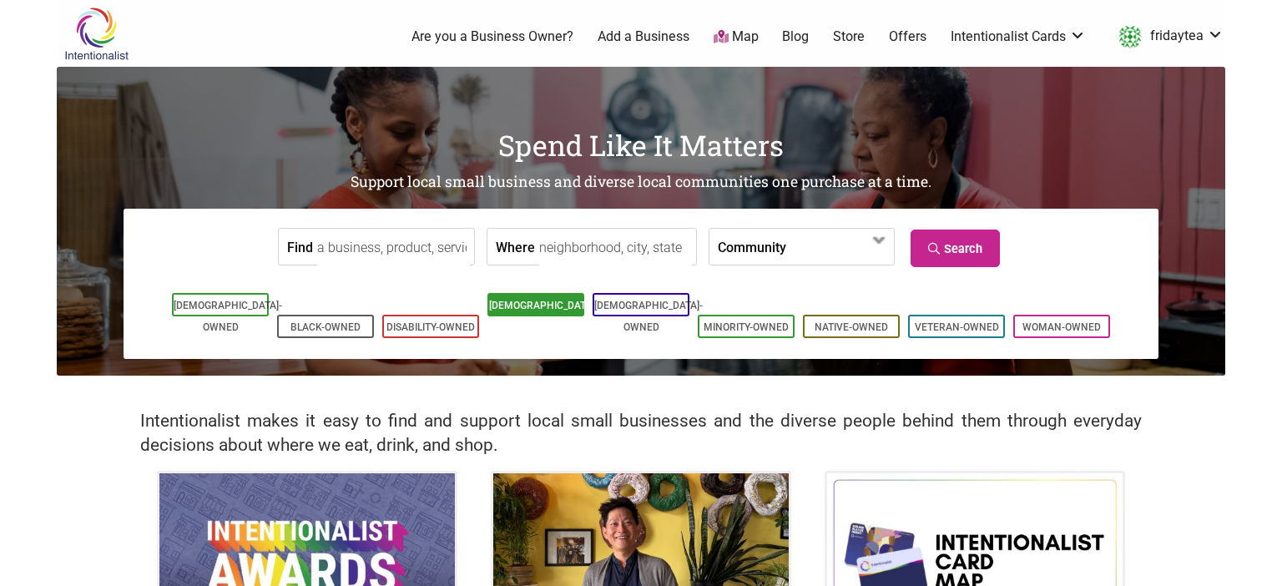
click at [516, 314] on li "[DEMOGRAPHIC_DATA]-Owned" at bounding box center [535, 304] width 97 height 23
click at [597, 253] on input "Where" at bounding box center [615, 248] width 153 height 38
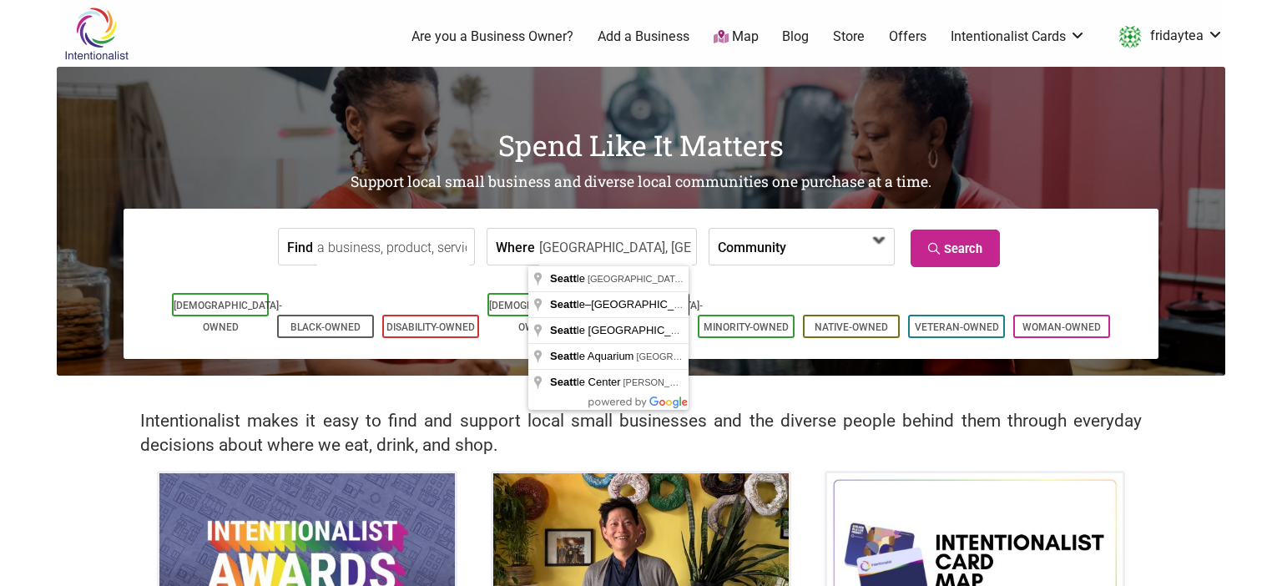
type input "[GEOGRAPHIC_DATA], [GEOGRAPHIC_DATA], [GEOGRAPHIC_DATA]"
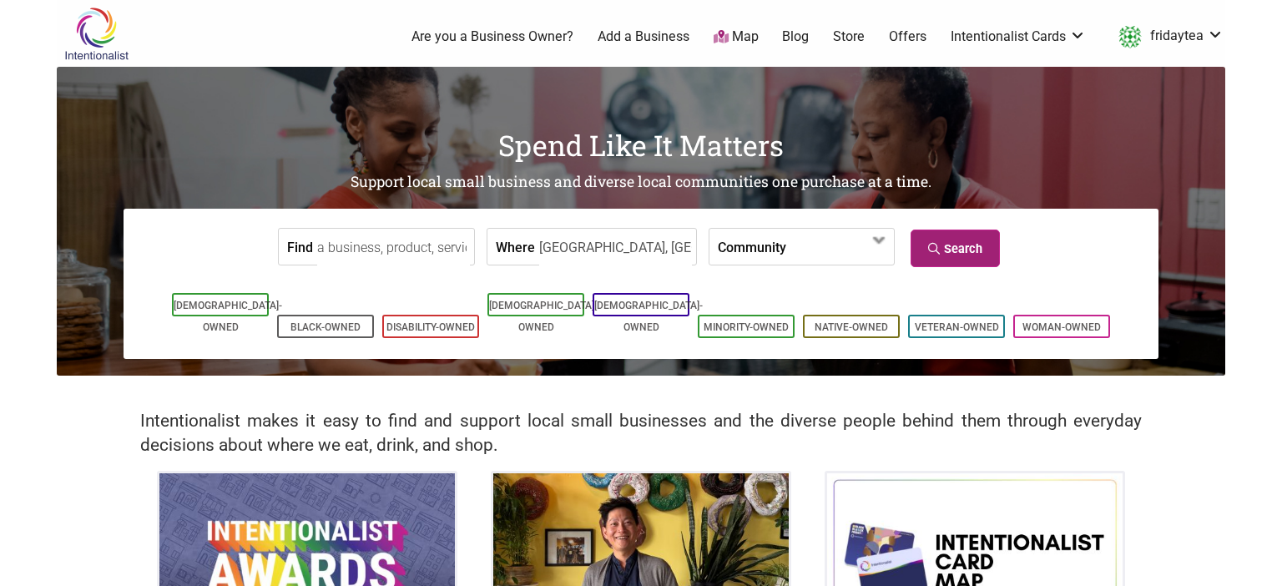
click at [978, 249] on link "Search" at bounding box center [954, 248] width 89 height 38
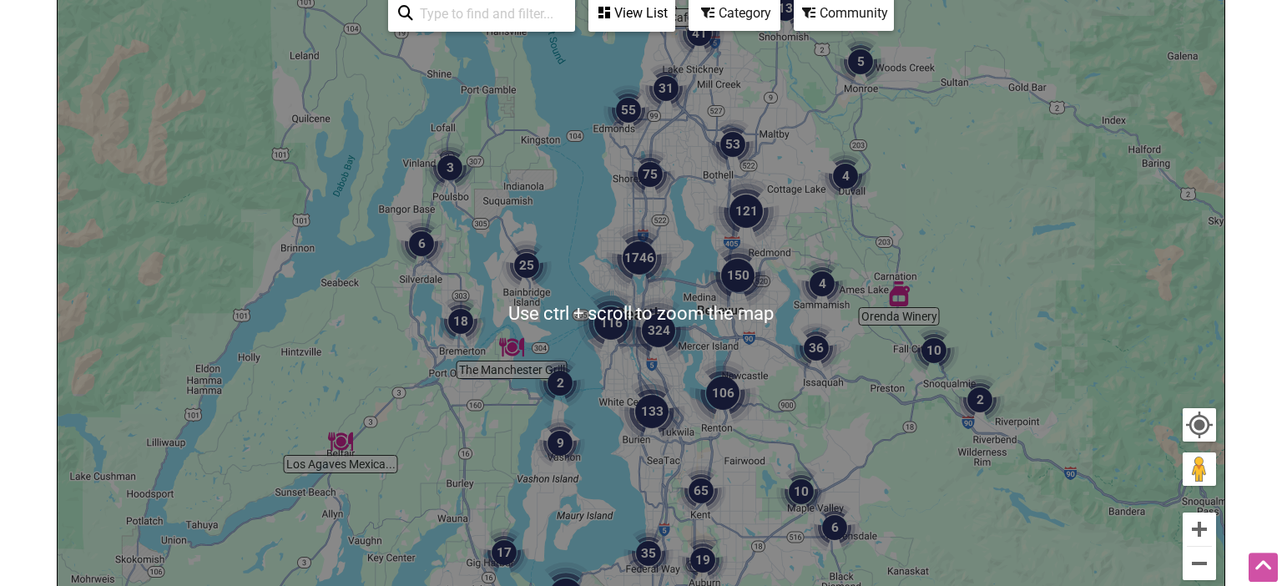
scroll to position [264, 0]
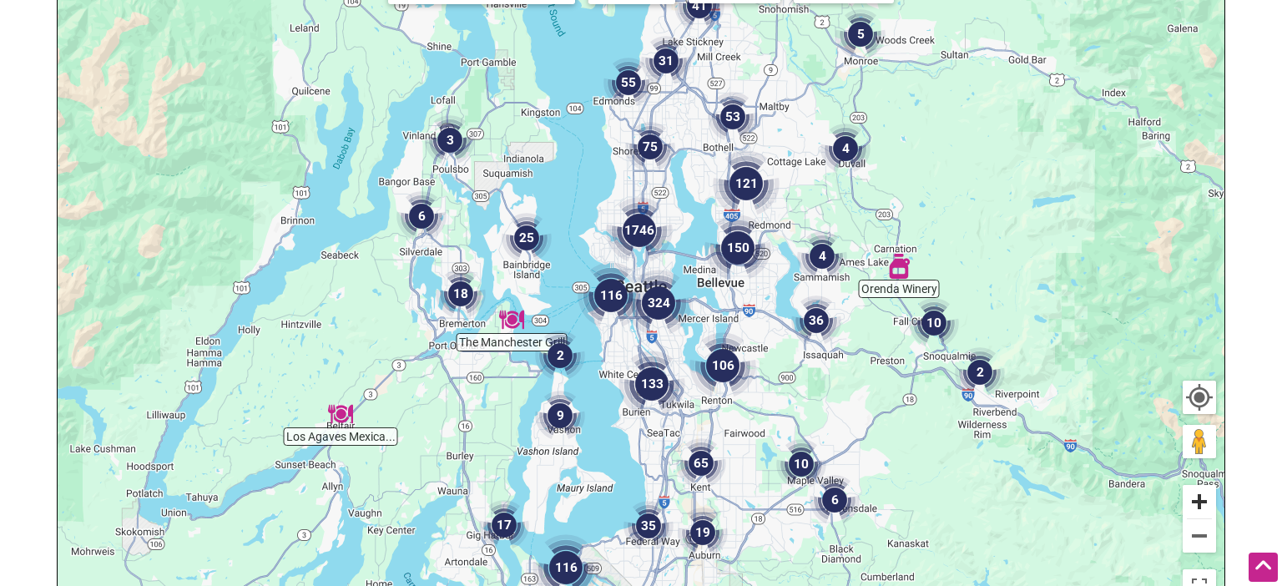
click at [1200, 501] on button "Zoom in" at bounding box center [1198, 501] width 33 height 33
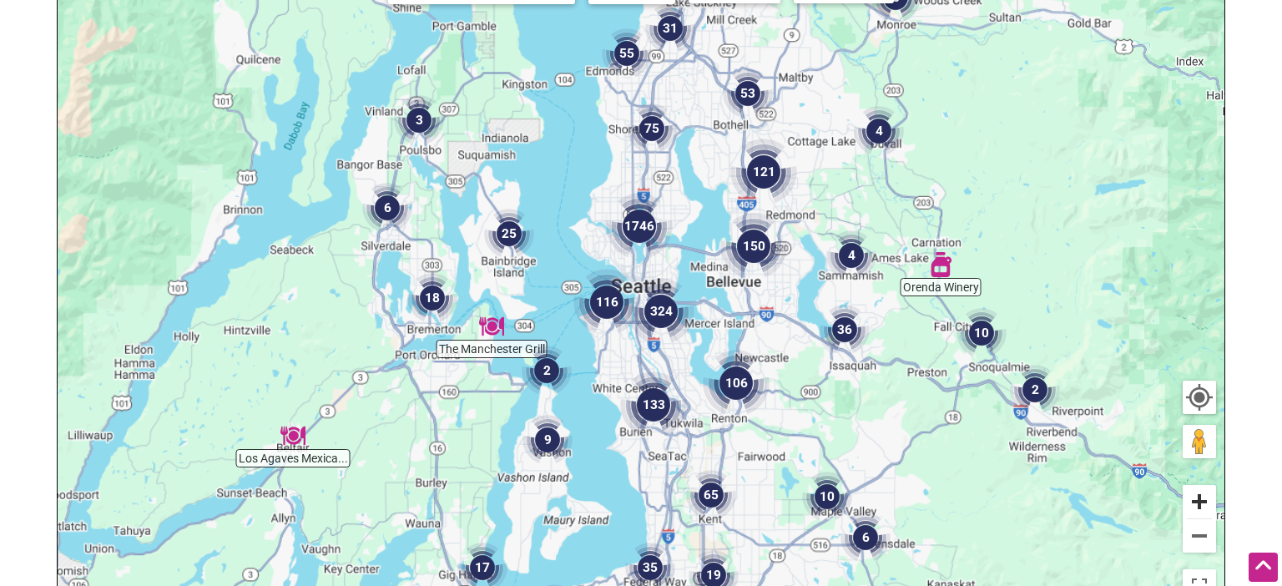
click at [1200, 501] on button "Zoom in" at bounding box center [1198, 501] width 33 height 33
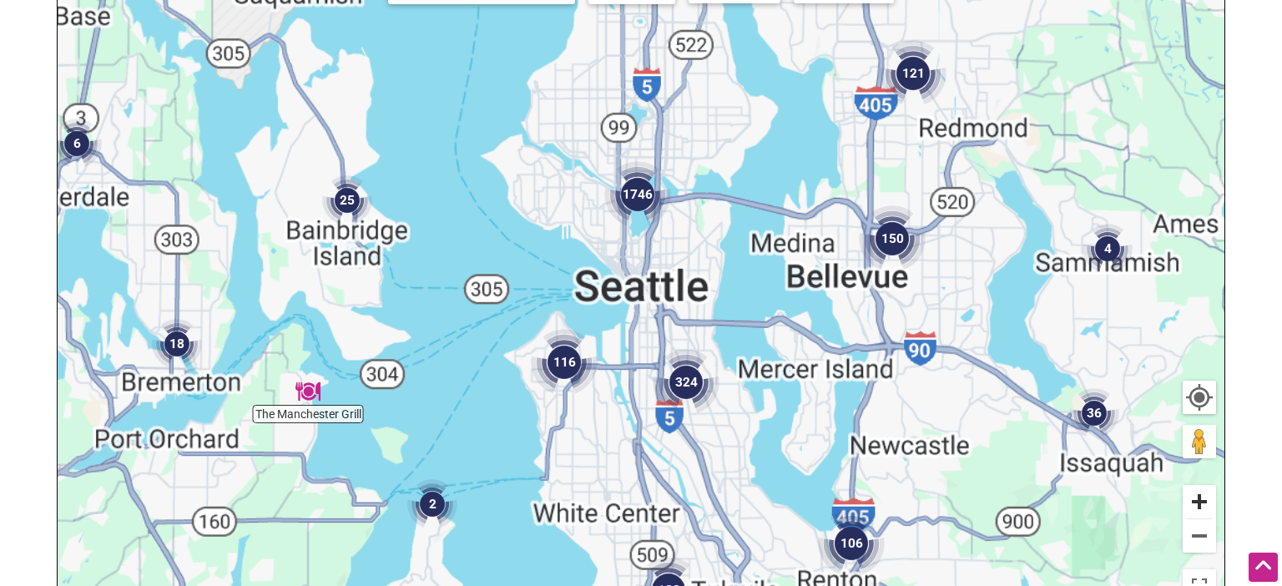
click at [1200, 501] on button "Zoom in" at bounding box center [1198, 501] width 33 height 33
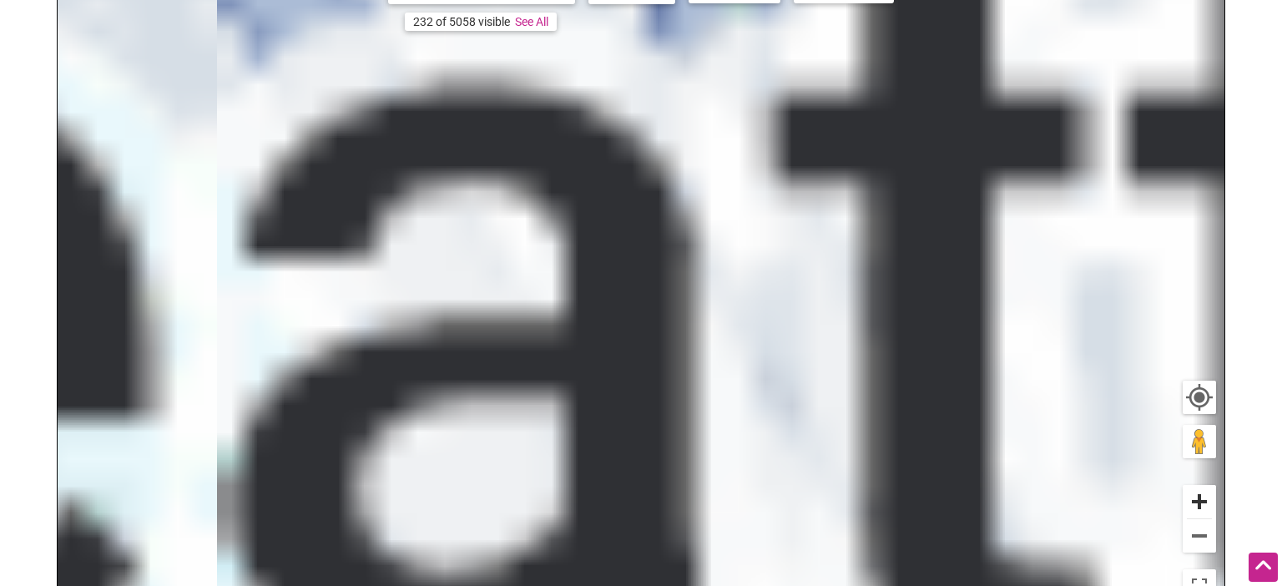
click at [1200, 501] on button "Zoom in" at bounding box center [1198, 501] width 33 height 33
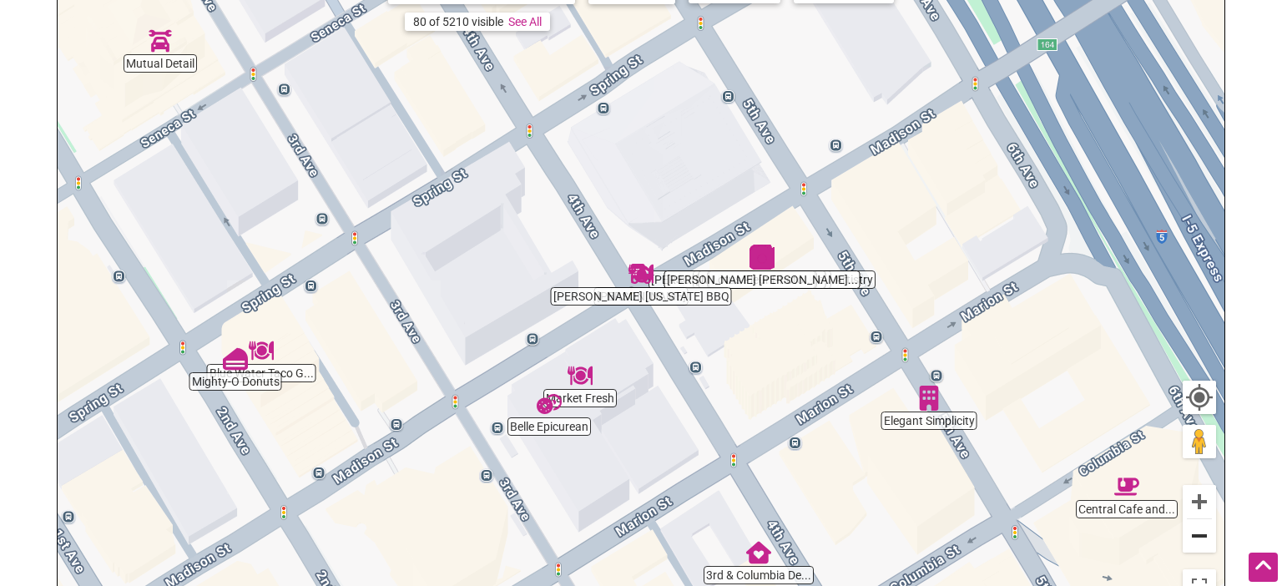
click at [1198, 540] on button "Zoom out" at bounding box center [1198, 535] width 33 height 33
click at [1198, 541] on button "Zoom out" at bounding box center [1198, 535] width 33 height 33
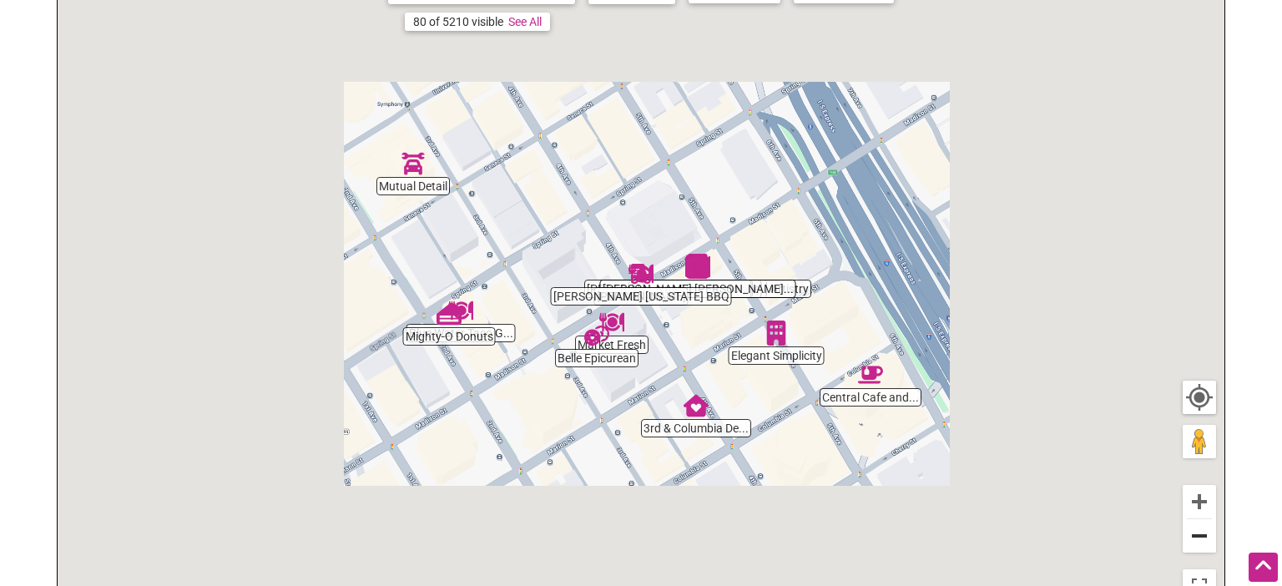
click at [1198, 541] on button "Zoom out" at bounding box center [1198, 535] width 33 height 33
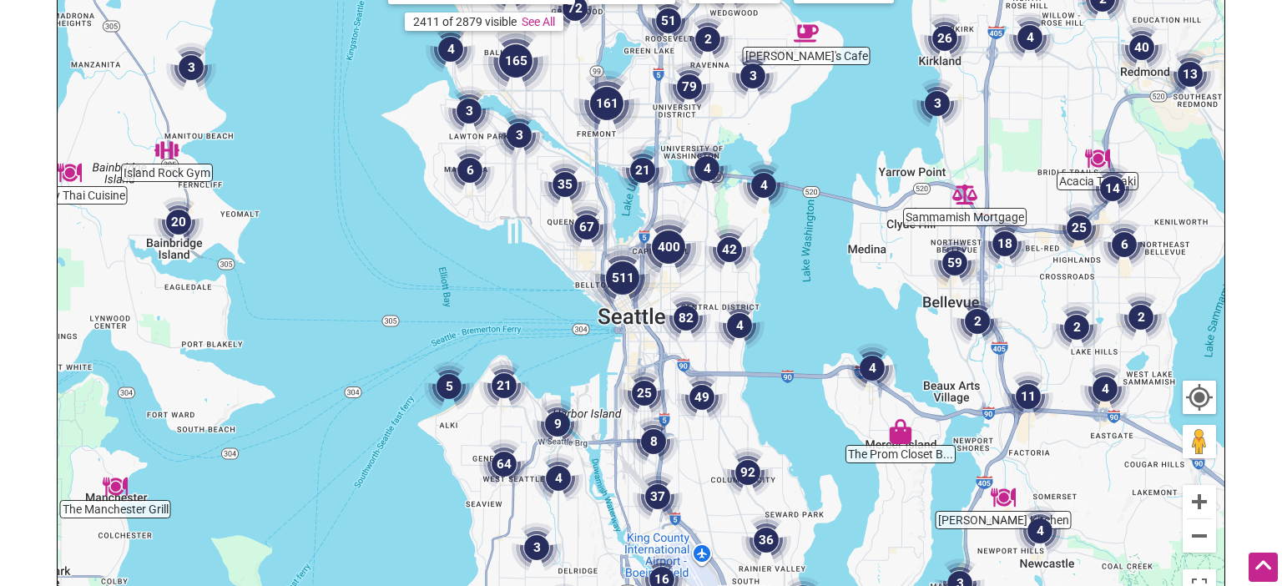
drag, startPoint x: 636, startPoint y: 183, endPoint x: 622, endPoint y: 231, distance: 50.2
click at [622, 231] on div "To navigate, press the arrow keys." at bounding box center [641, 286] width 1166 height 649
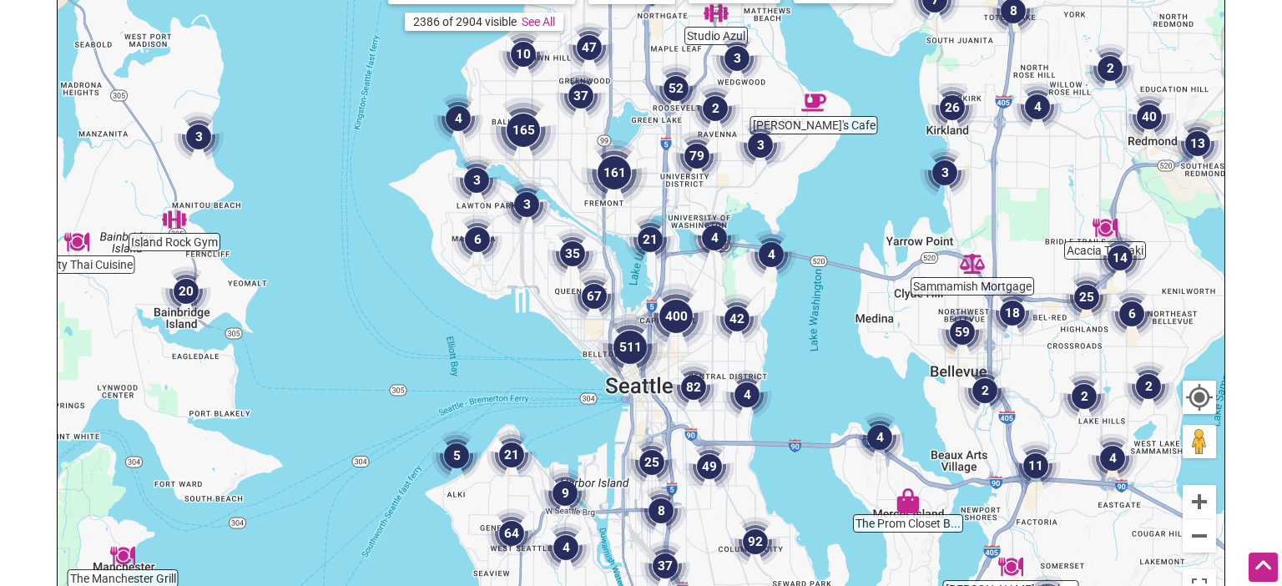
drag, startPoint x: 619, startPoint y: 150, endPoint x: 629, endPoint y: 212, distance: 62.6
click at [629, 212] on img "161" at bounding box center [614, 173] width 80 height 80
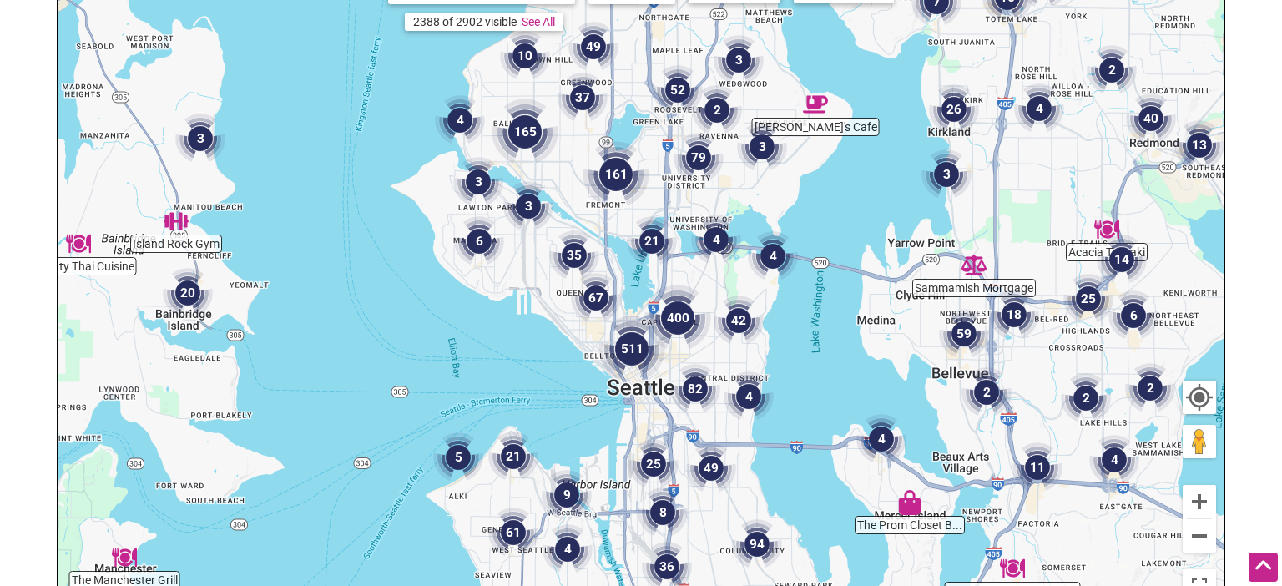
click at [624, 179] on img "161" at bounding box center [616, 174] width 80 height 80
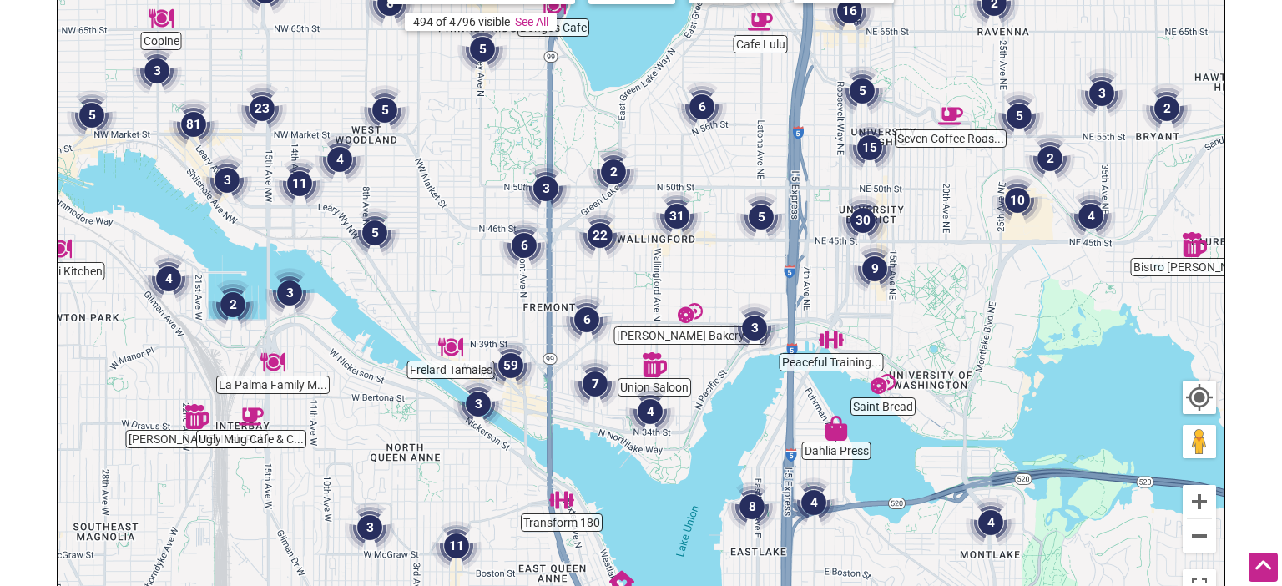
click at [592, 326] on img "6" at bounding box center [586, 319] width 63 height 63
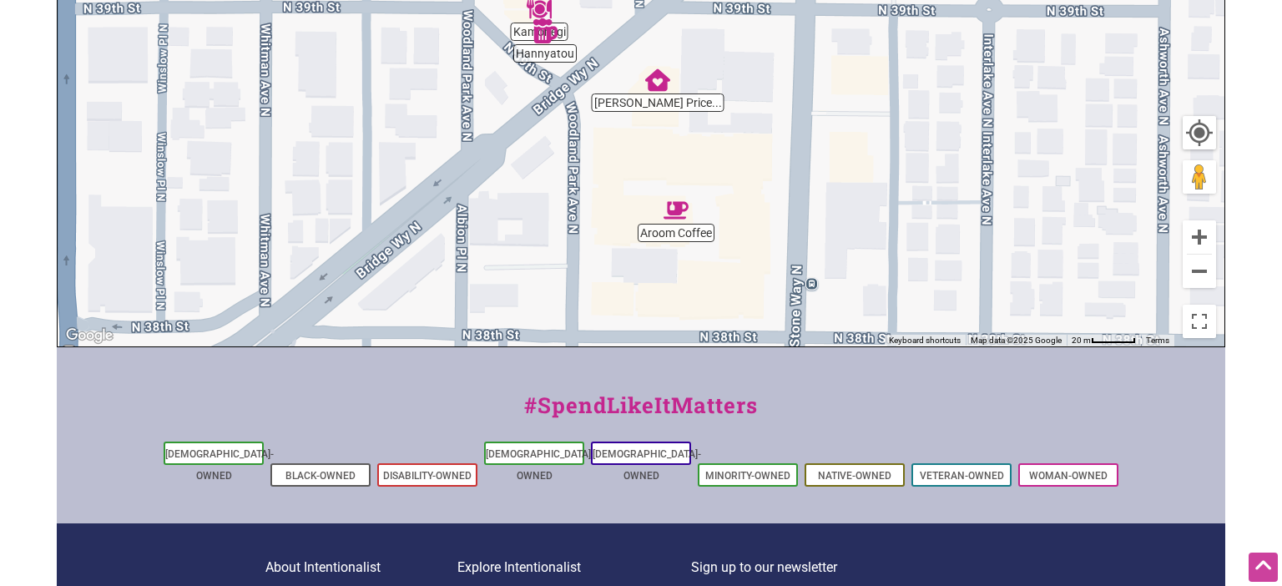
scroll to position [687, 0]
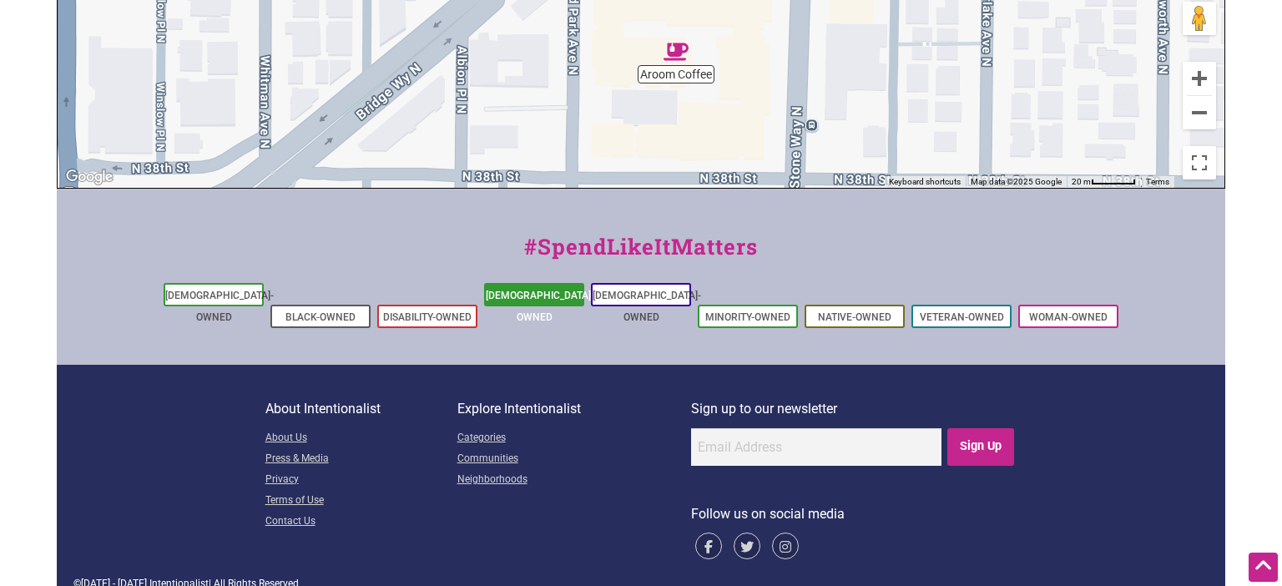
click at [538, 284] on li "[DEMOGRAPHIC_DATA]-Owned" at bounding box center [534, 294] width 100 height 23
click at [536, 309] on ul "Asian-Owned Black-Owned Disability-Owned Latino-Owned LGBTQ-Owned Minority-Owne…" at bounding box center [641, 306] width 1168 height 52
click at [539, 298] on link "[DEMOGRAPHIC_DATA]-Owned" at bounding box center [540, 306] width 108 height 33
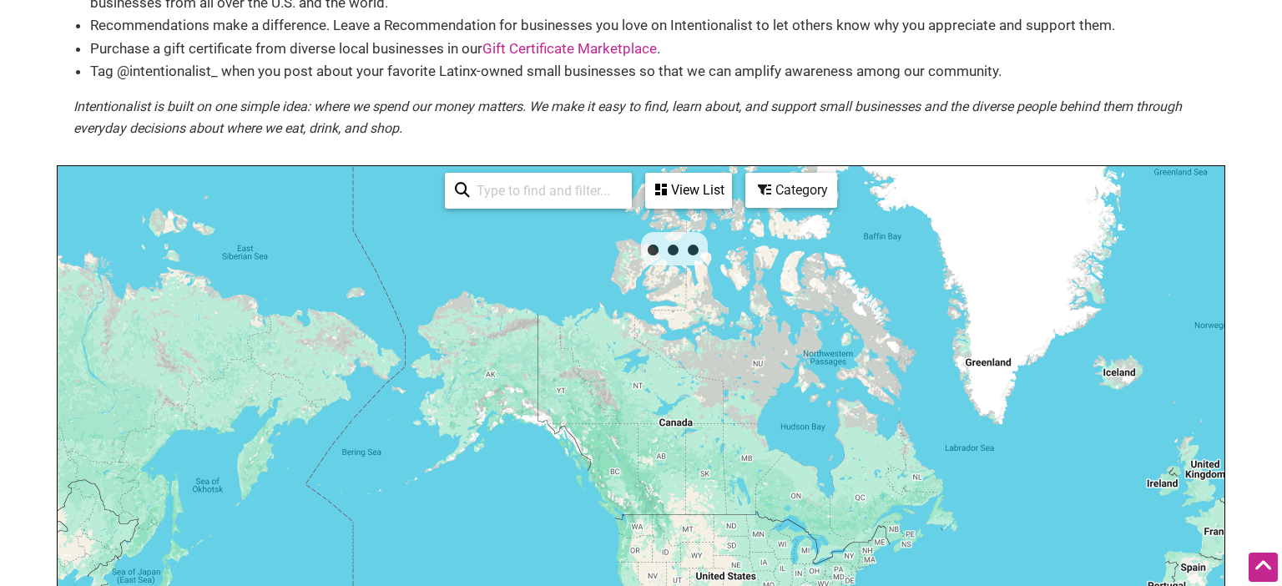
scroll to position [352, 0]
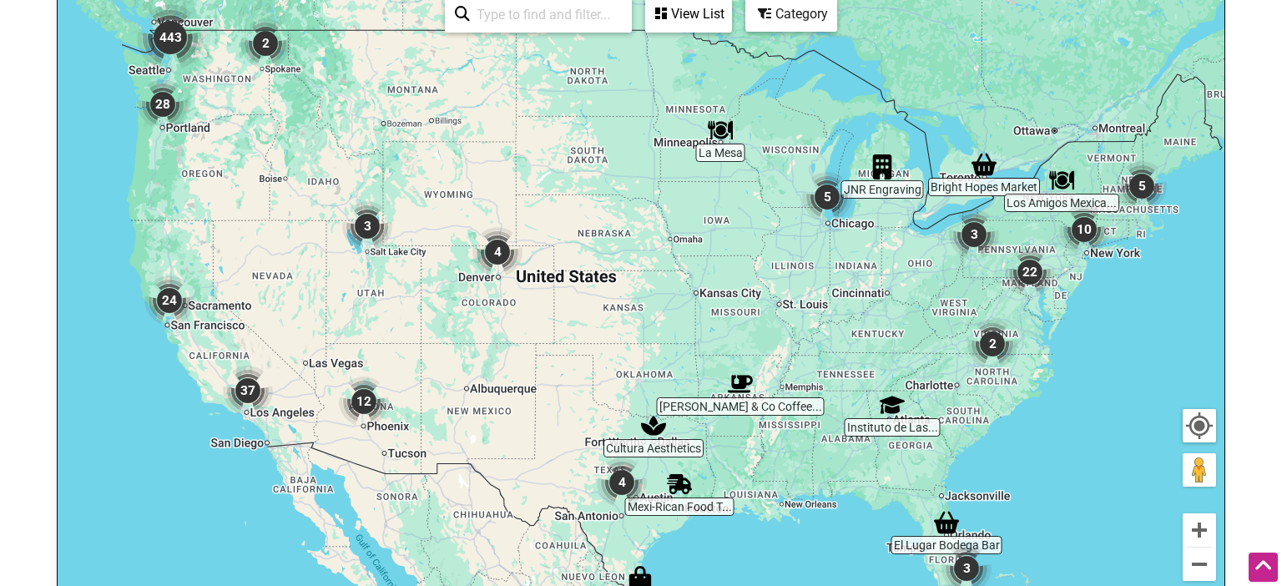
click at [168, 68] on img "443" at bounding box center [170, 37] width 80 height 80
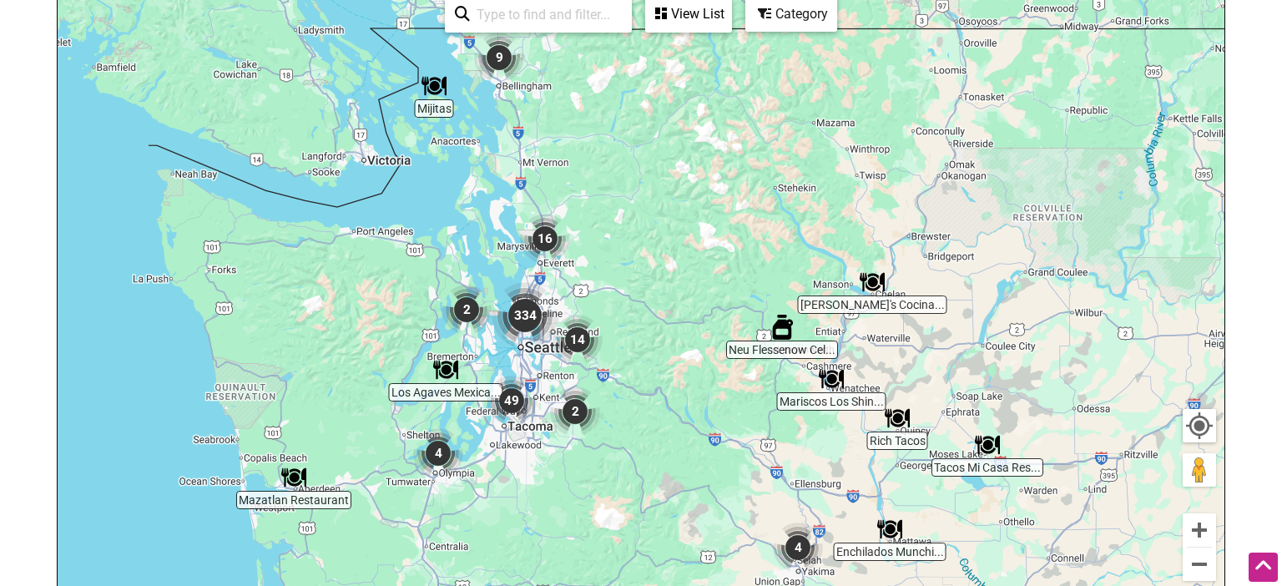
click at [531, 320] on img "334" at bounding box center [525, 315] width 80 height 80
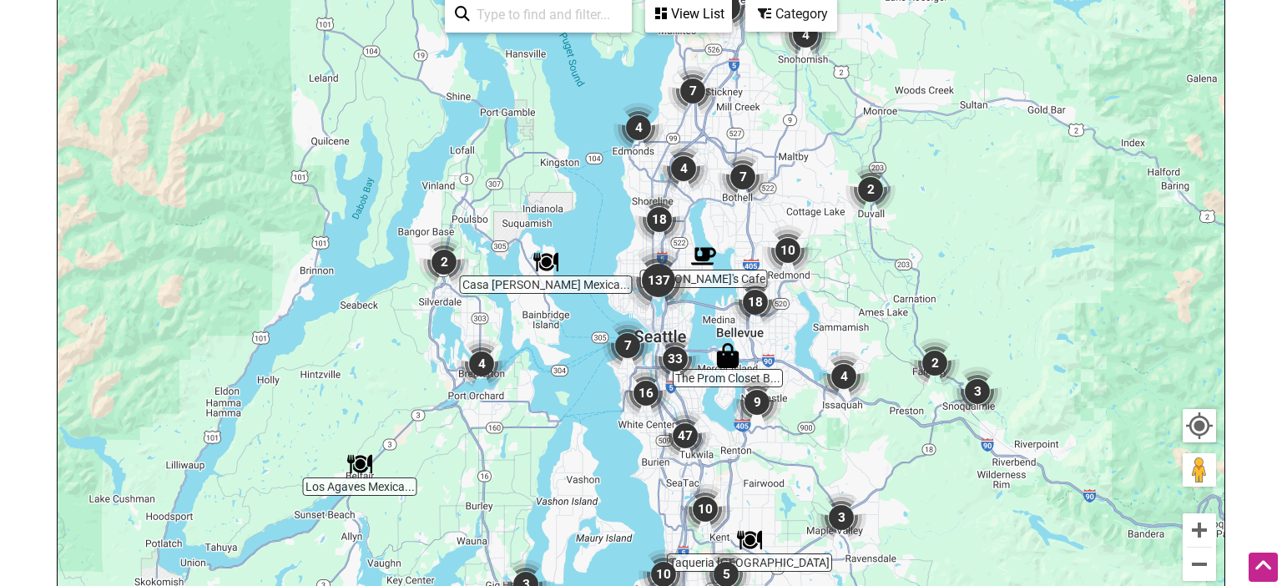
drag, startPoint x: 658, startPoint y: 283, endPoint x: 703, endPoint y: 280, distance: 45.1
click at [657, 283] on img "137" at bounding box center [658, 280] width 80 height 80
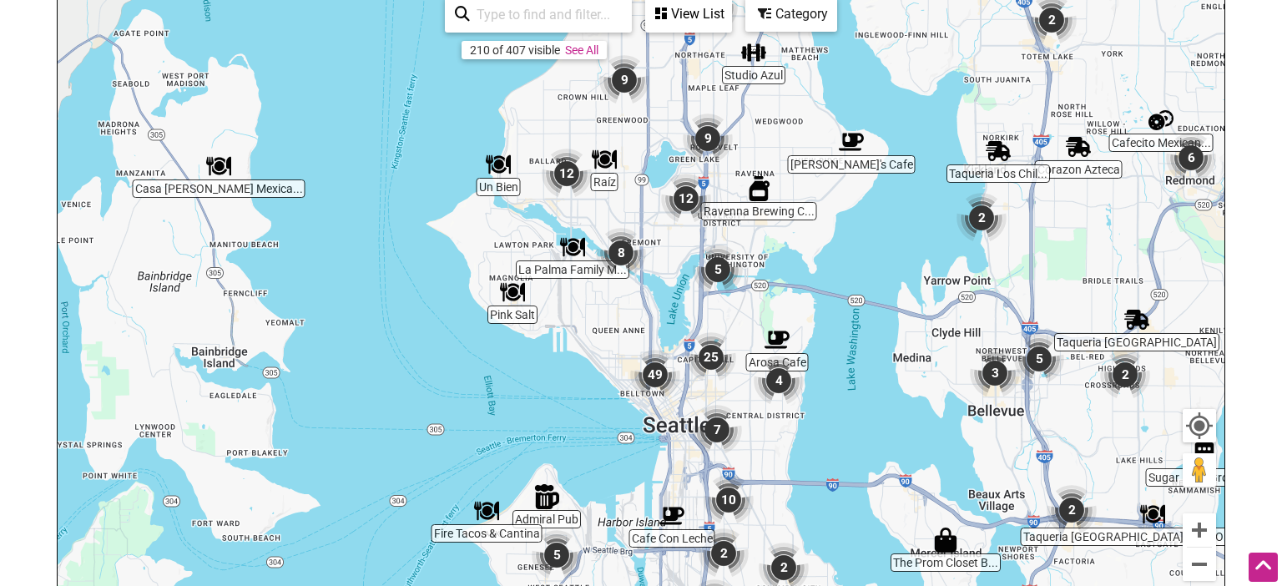
click at [691, 194] on img "12" at bounding box center [685, 198] width 63 height 63
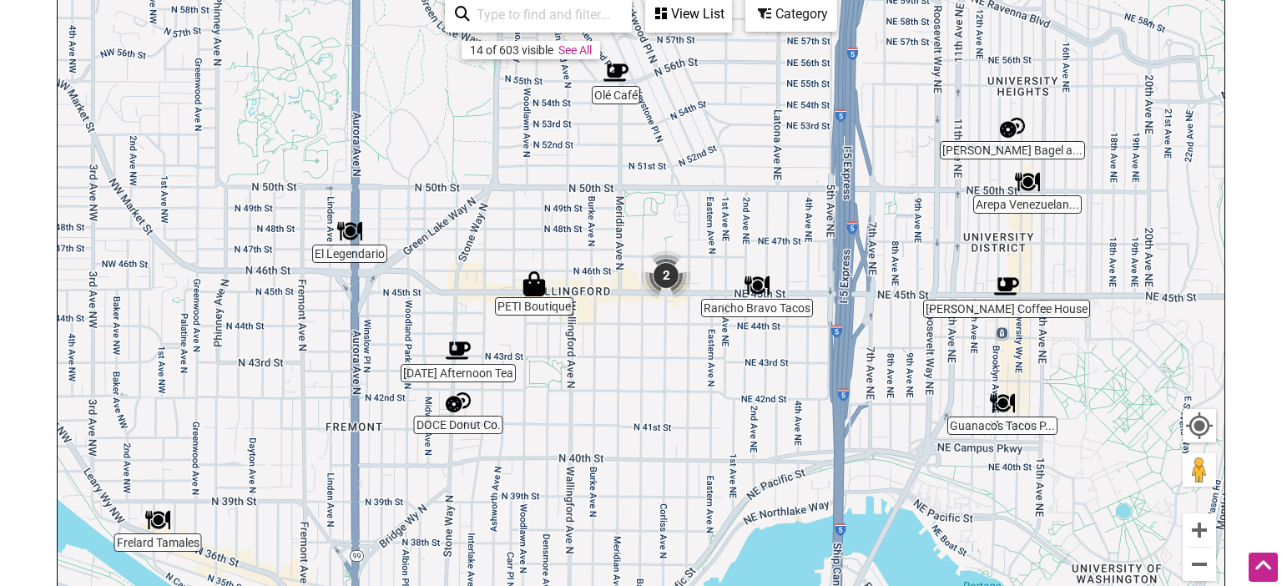
drag, startPoint x: 532, startPoint y: 445, endPoint x: 585, endPoint y: 372, distance: 89.6
click at [585, 372] on div "To navigate, press the arrow keys." at bounding box center [641, 314] width 1166 height 649
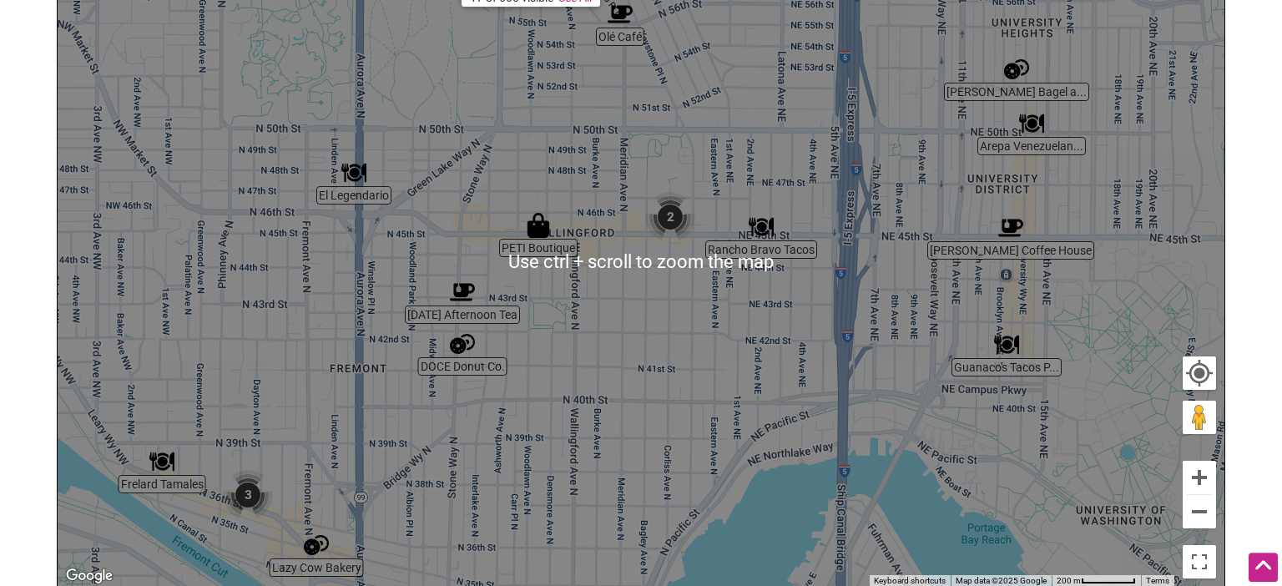
scroll to position [441, 0]
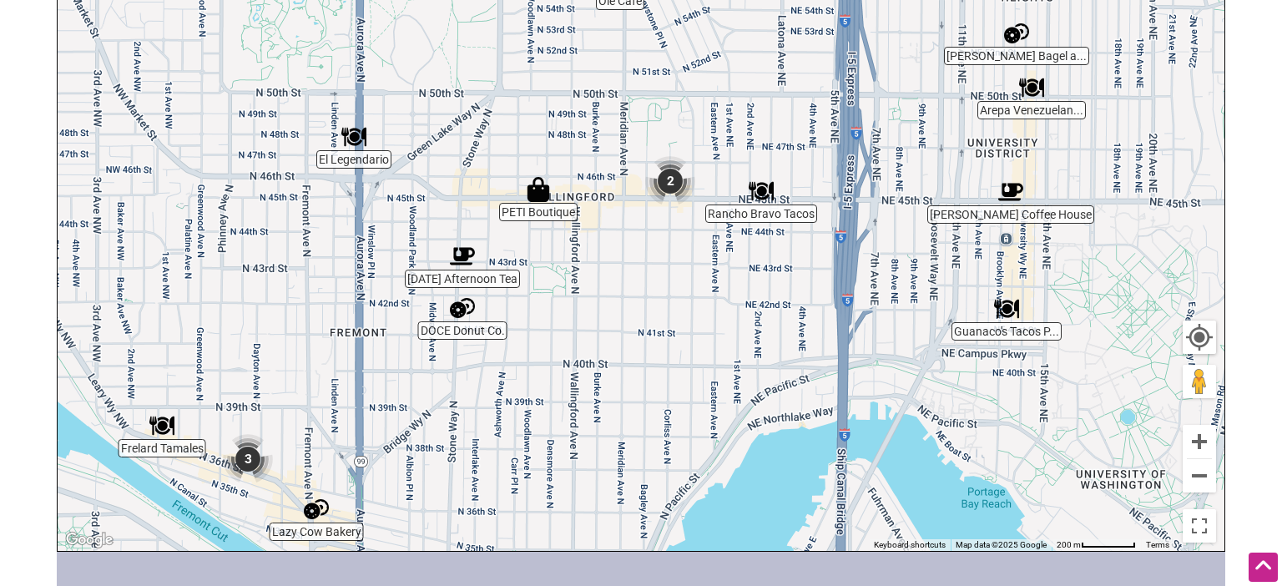
click at [677, 188] on img "2" at bounding box center [669, 180] width 63 height 63
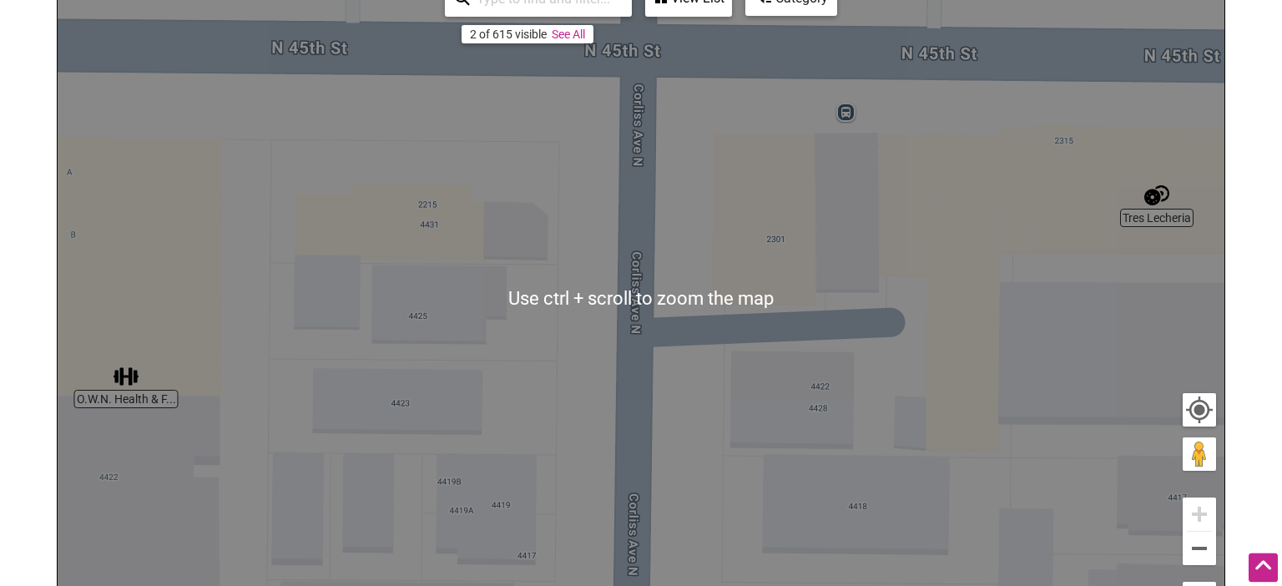
scroll to position [352, 0]
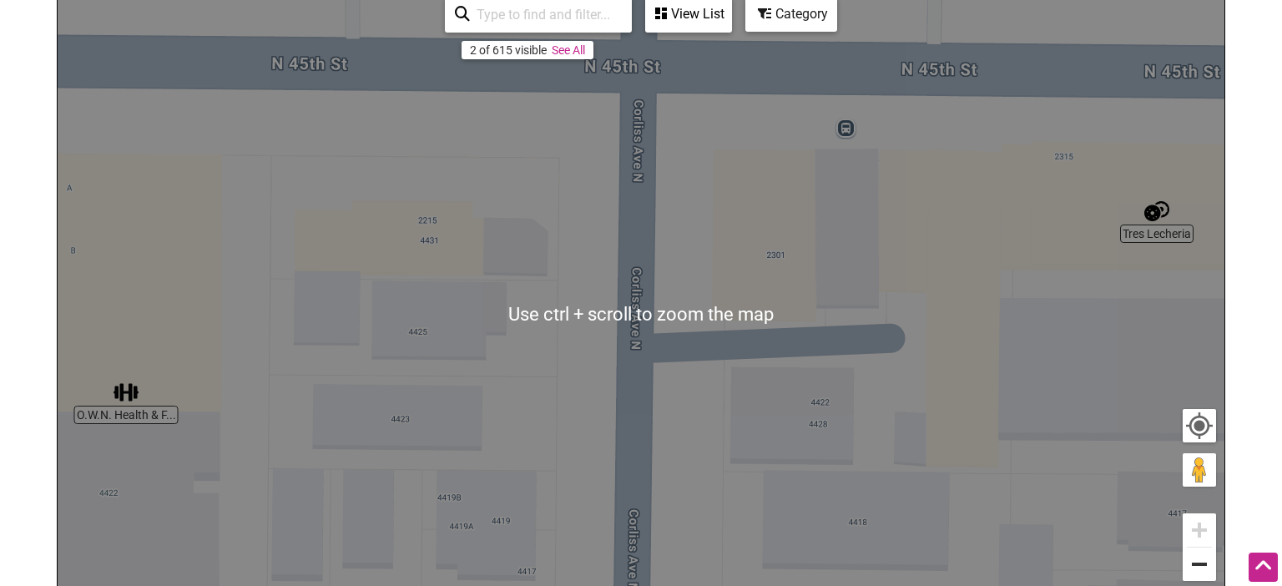
click at [1195, 573] on button "Zoom out" at bounding box center [1198, 563] width 33 height 33
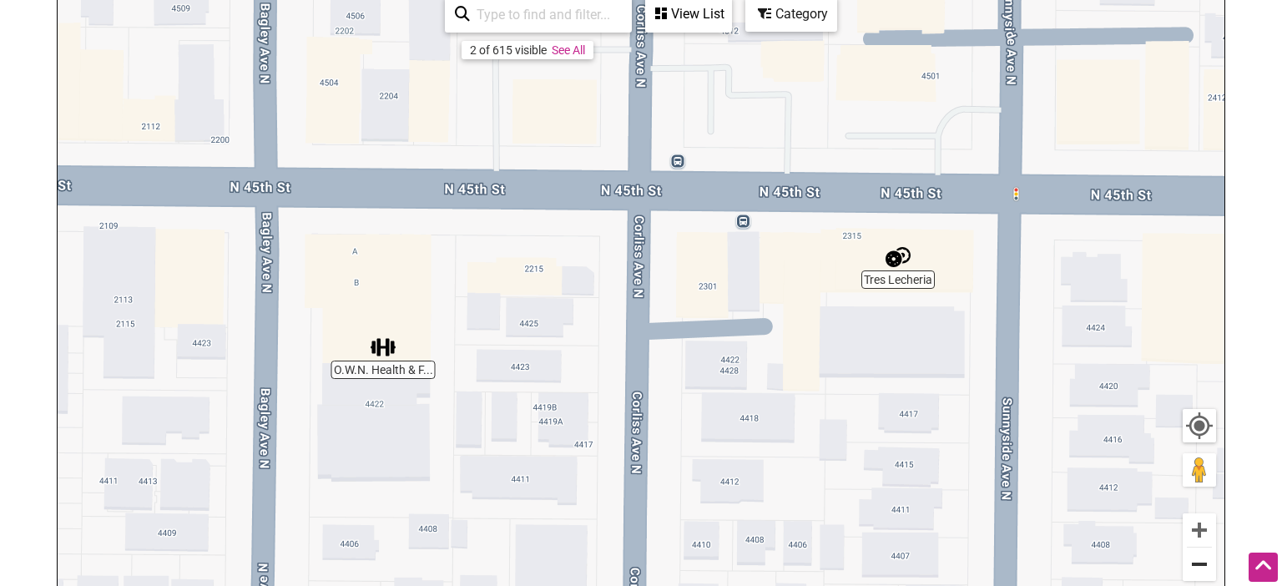
click at [1206, 570] on button "Zoom out" at bounding box center [1198, 563] width 33 height 33
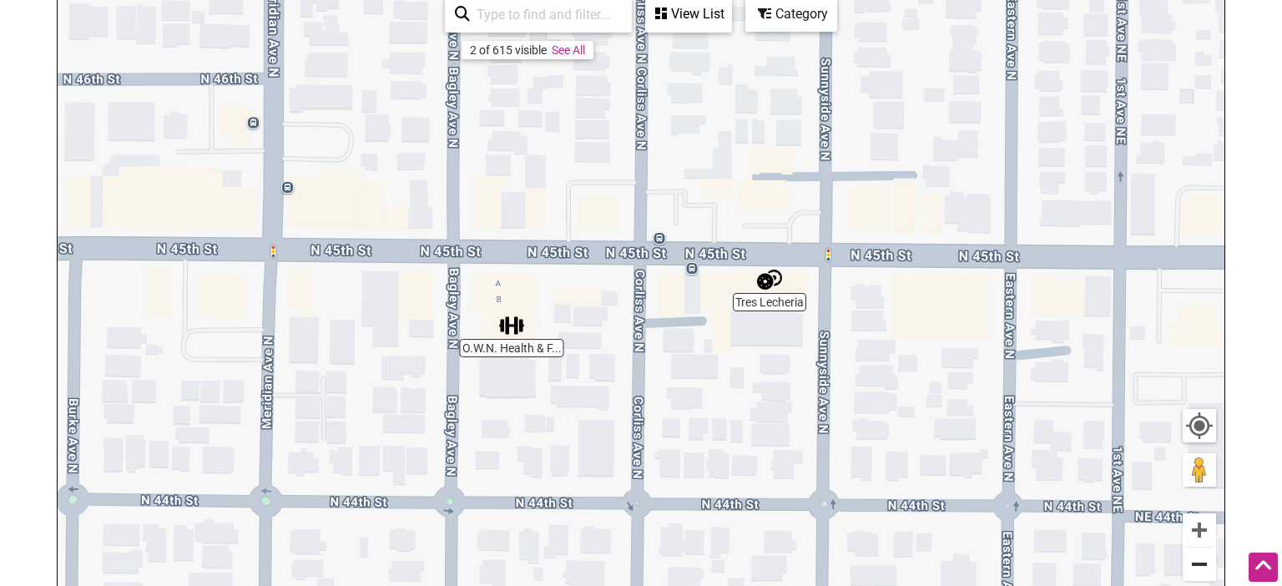
click at [1206, 570] on button "Zoom out" at bounding box center [1198, 563] width 33 height 33
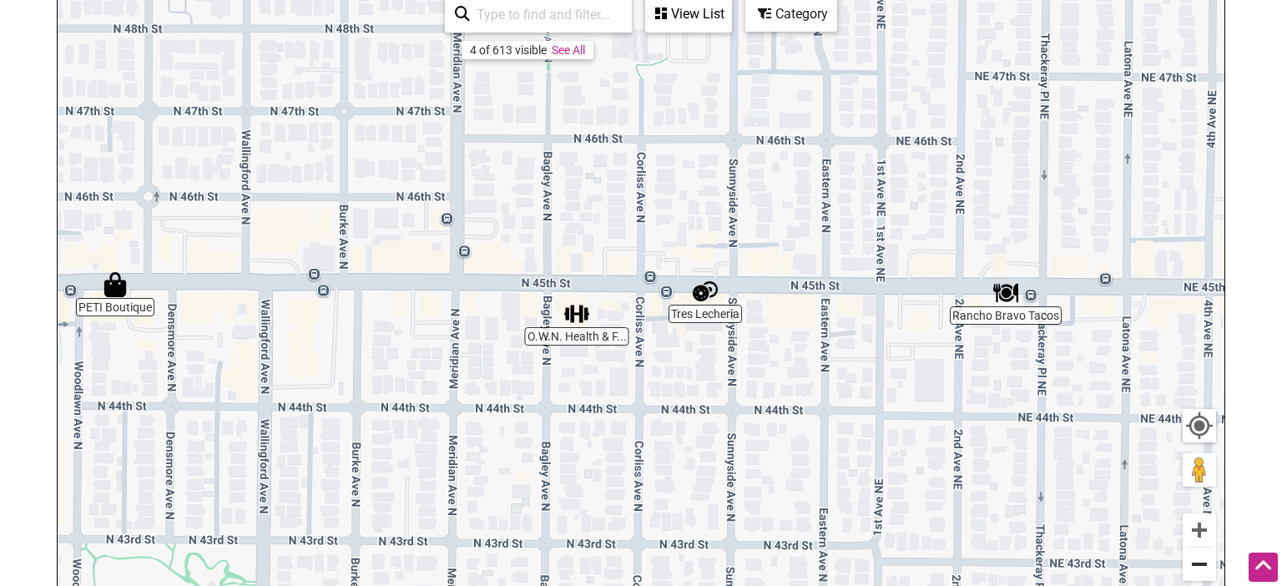
click at [1206, 570] on button "Zoom out" at bounding box center [1198, 563] width 33 height 33
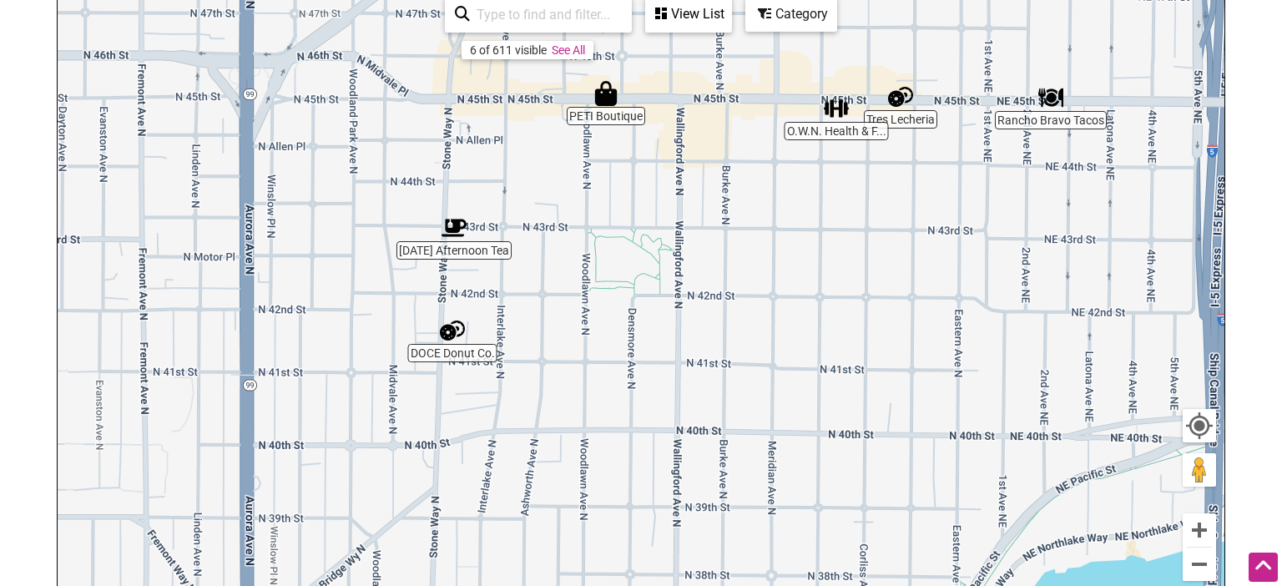
drag, startPoint x: 202, startPoint y: 372, endPoint x: 431, endPoint y: 170, distance: 305.0
click at [431, 170] on div "To navigate, press the arrow keys." at bounding box center [641, 314] width 1166 height 649
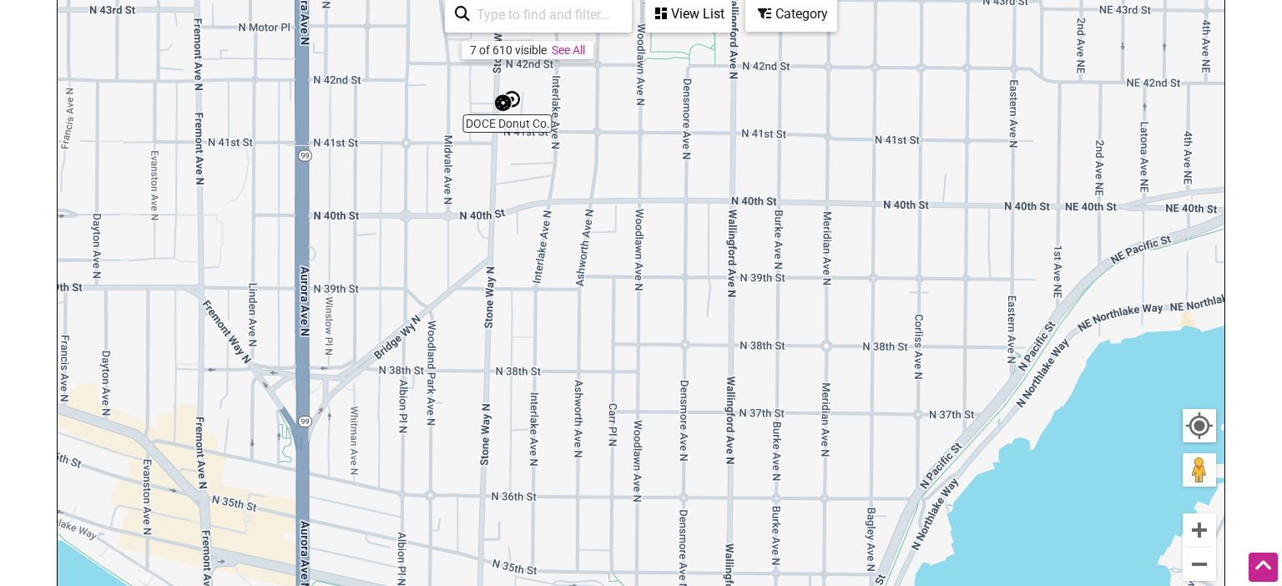
drag, startPoint x: 368, startPoint y: 380, endPoint x: 423, endPoint y: 149, distance: 237.6
click at [423, 149] on div "To navigate, press the arrow keys." at bounding box center [641, 314] width 1166 height 649
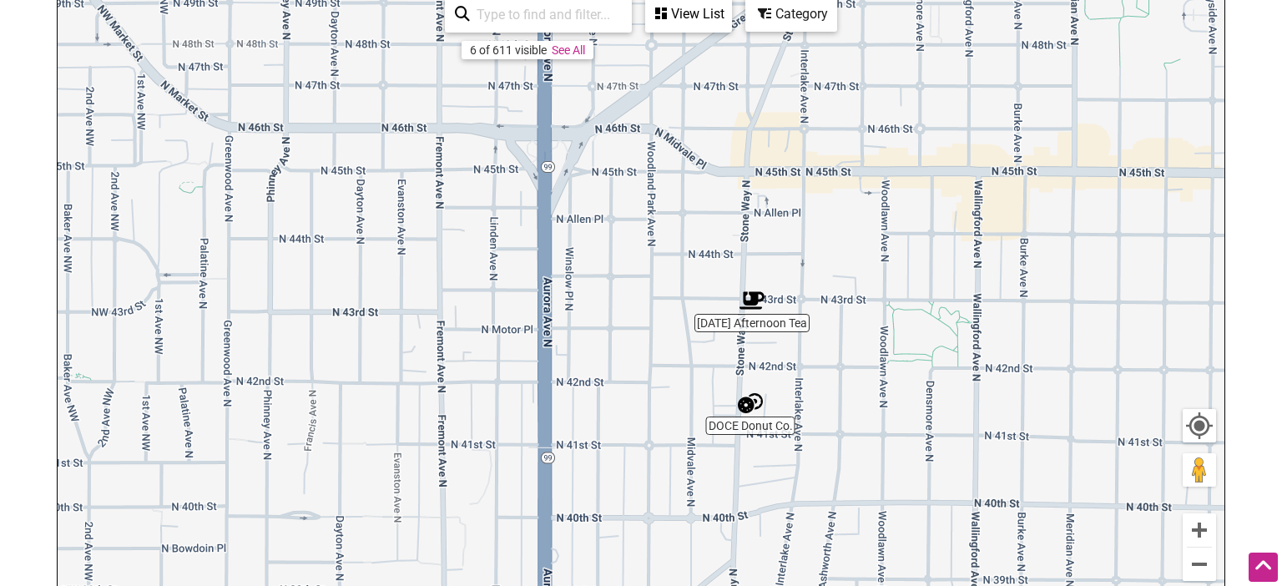
drag, startPoint x: 385, startPoint y: 244, endPoint x: 631, endPoint y: 547, distance: 389.8
click at [631, 547] on div "To navigate, press the arrow keys." at bounding box center [641, 314] width 1166 height 649
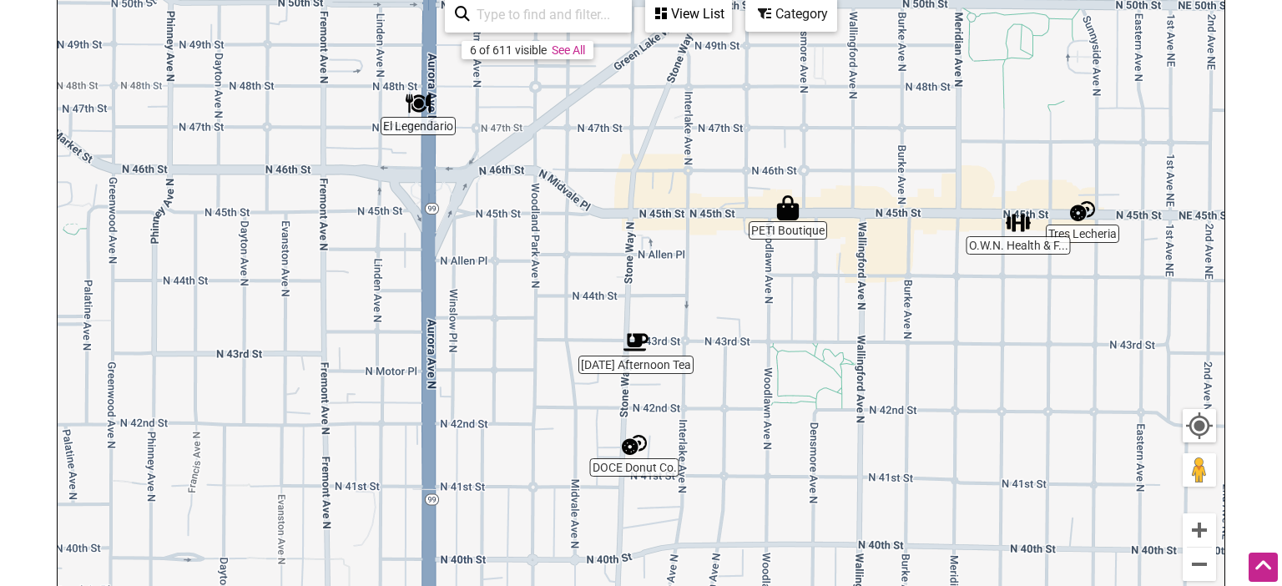
drag, startPoint x: 546, startPoint y: 139, endPoint x: 402, endPoint y: 195, distance: 154.3
click at [400, 189] on div "To navigate, press the arrow keys." at bounding box center [641, 314] width 1166 height 649
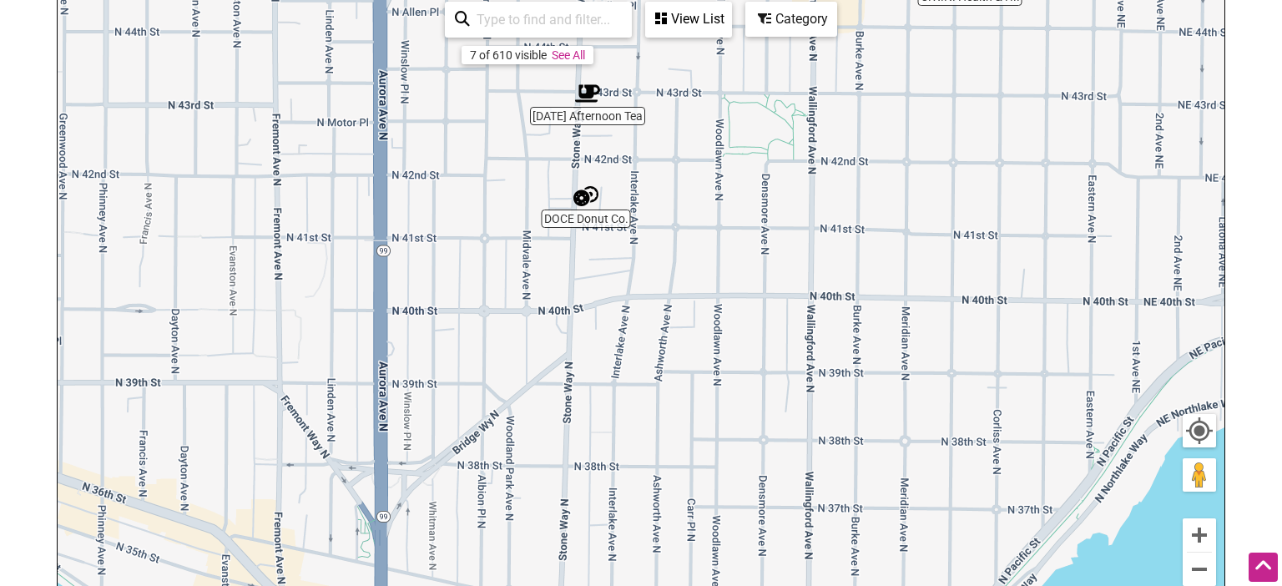
drag, startPoint x: 460, startPoint y: 299, endPoint x: 462, endPoint y: -35, distance: 333.8
click at [462, 0] on div "Rancho Bravo Tacos Tres Lecheria Friday Afternoon Tea El Legendario O.W.N. Heal…" at bounding box center [641, 319] width 1166 height 649
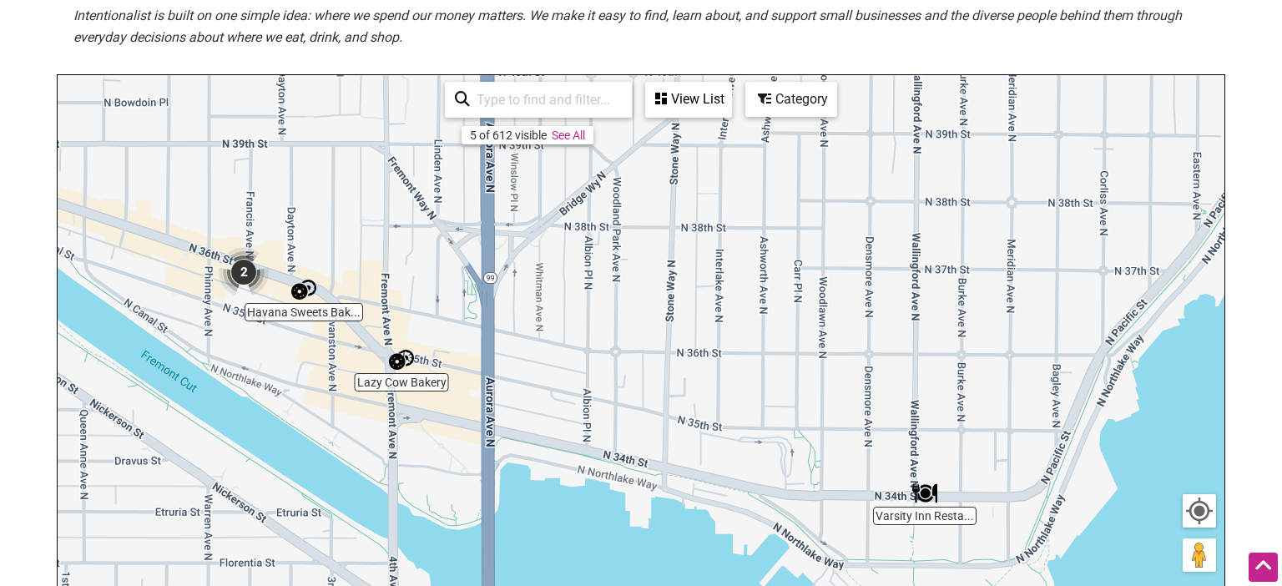
drag, startPoint x: 197, startPoint y: 265, endPoint x: 412, endPoint y: 275, distance: 215.5
click at [412, 275] on div "To navigate, press the arrow keys." at bounding box center [641, 399] width 1166 height 649
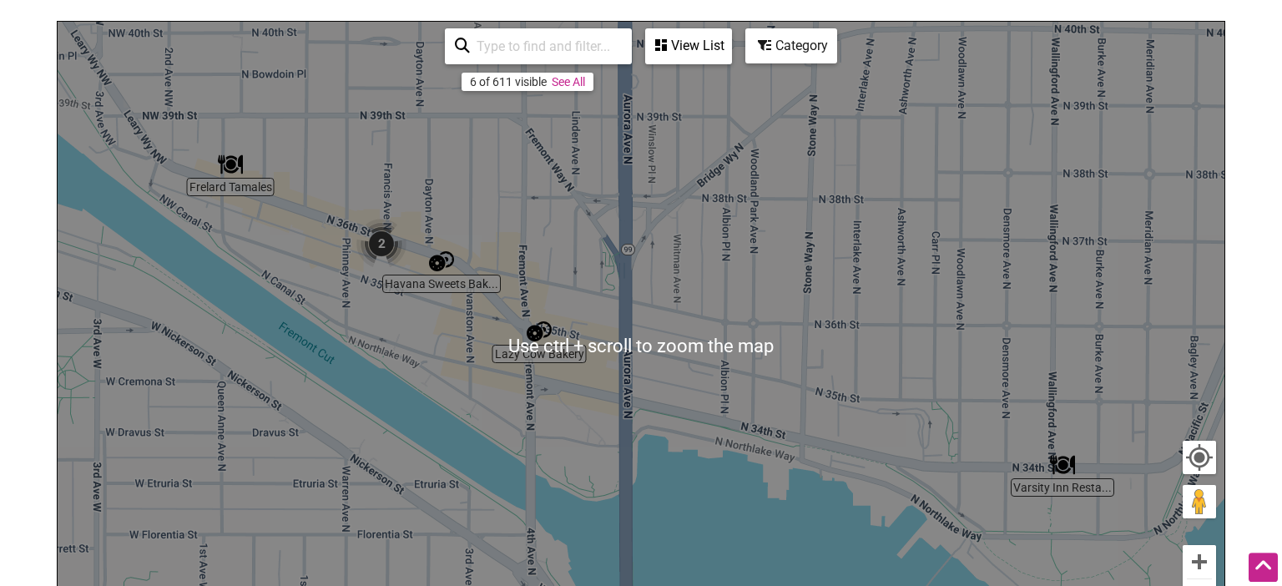
scroll to position [355, 0]
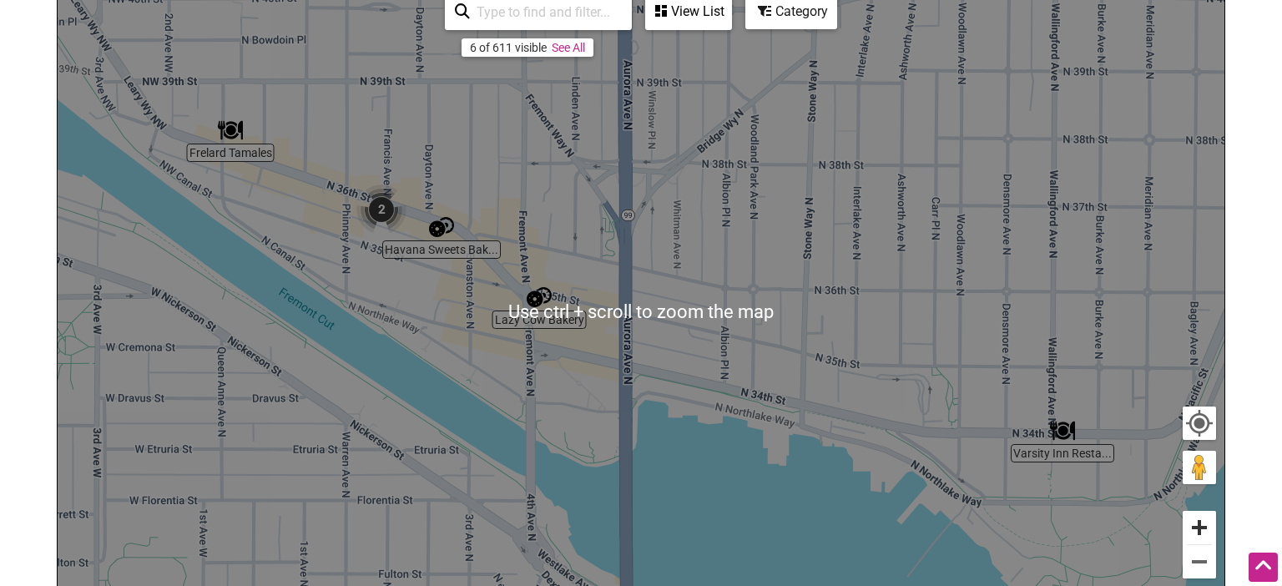
click at [1191, 528] on button "Zoom in" at bounding box center [1198, 527] width 33 height 33
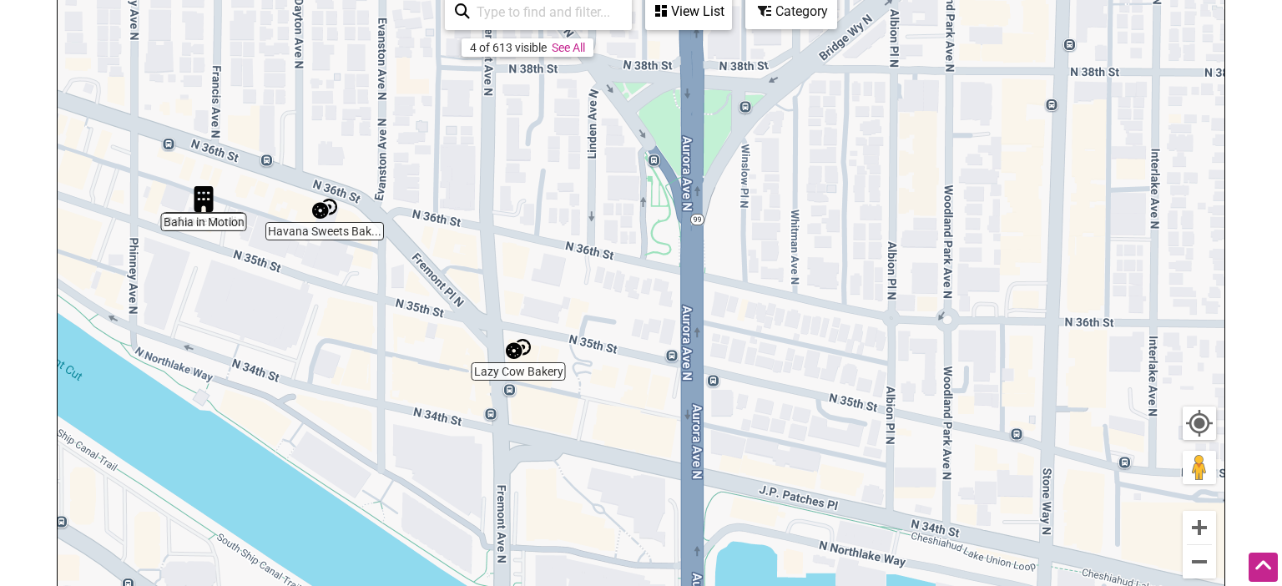
drag, startPoint x: 288, startPoint y: 239, endPoint x: 369, endPoint y: 295, distance: 98.4
click at [369, 295] on div "To navigate, press the arrow keys." at bounding box center [641, 311] width 1166 height 649
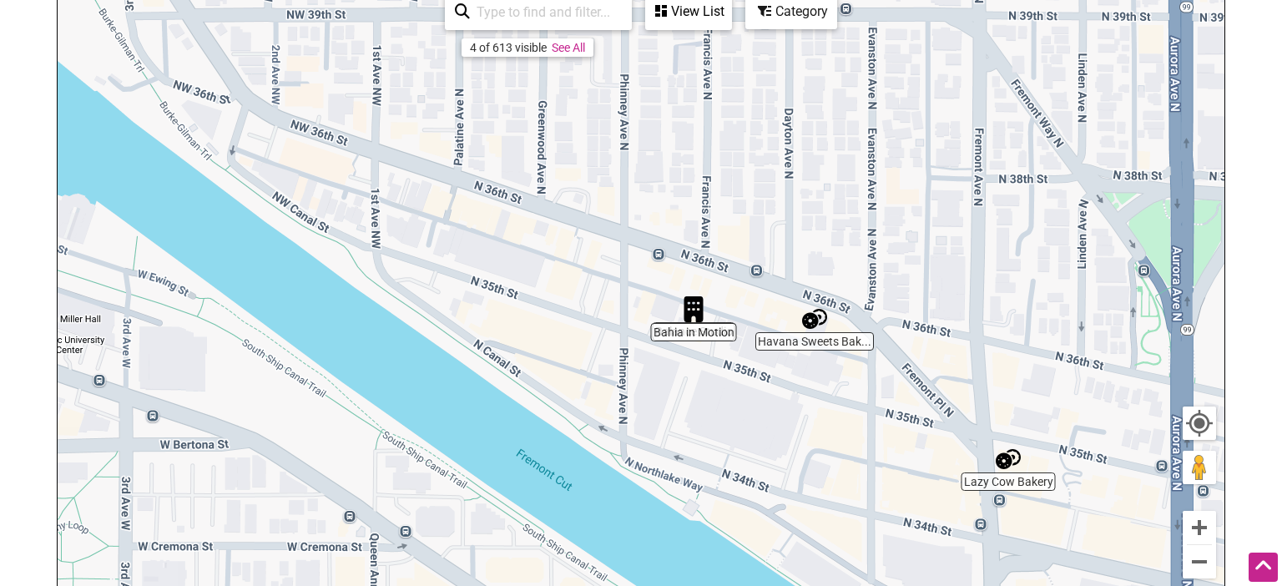
drag, startPoint x: 409, startPoint y: 99, endPoint x: 919, endPoint y: 271, distance: 538.0
click at [919, 270] on div "To navigate, press the arrow keys." at bounding box center [641, 311] width 1166 height 649
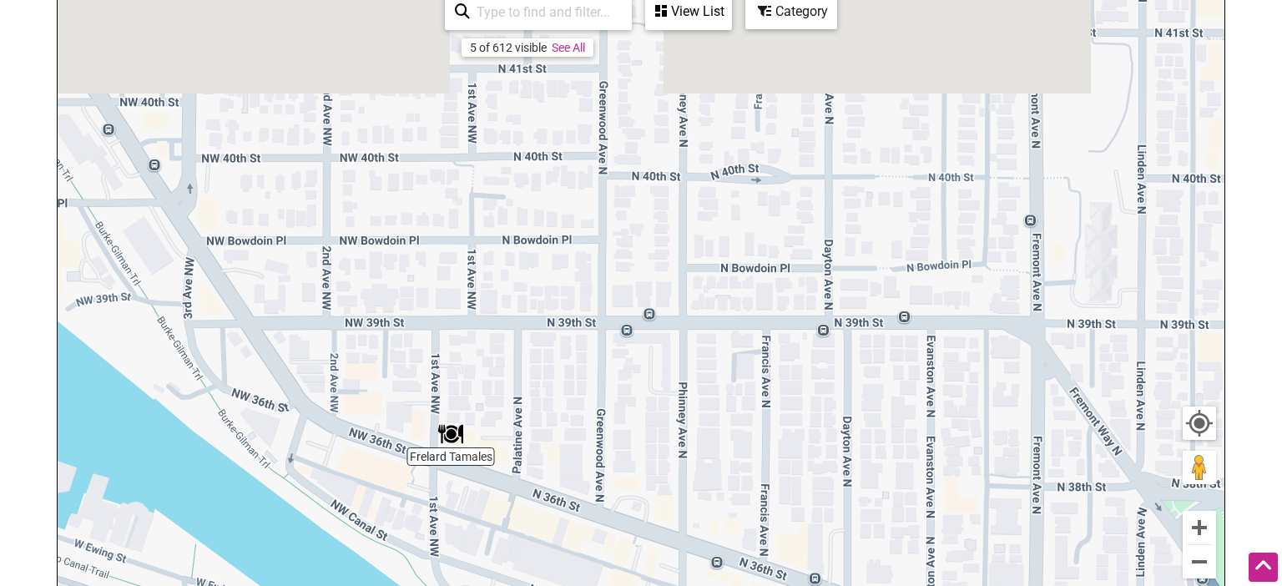
drag, startPoint x: 312, startPoint y: 172, endPoint x: 298, endPoint y: 420, distance: 248.2
click at [301, 416] on div "To navigate, press the arrow keys." at bounding box center [641, 311] width 1166 height 649
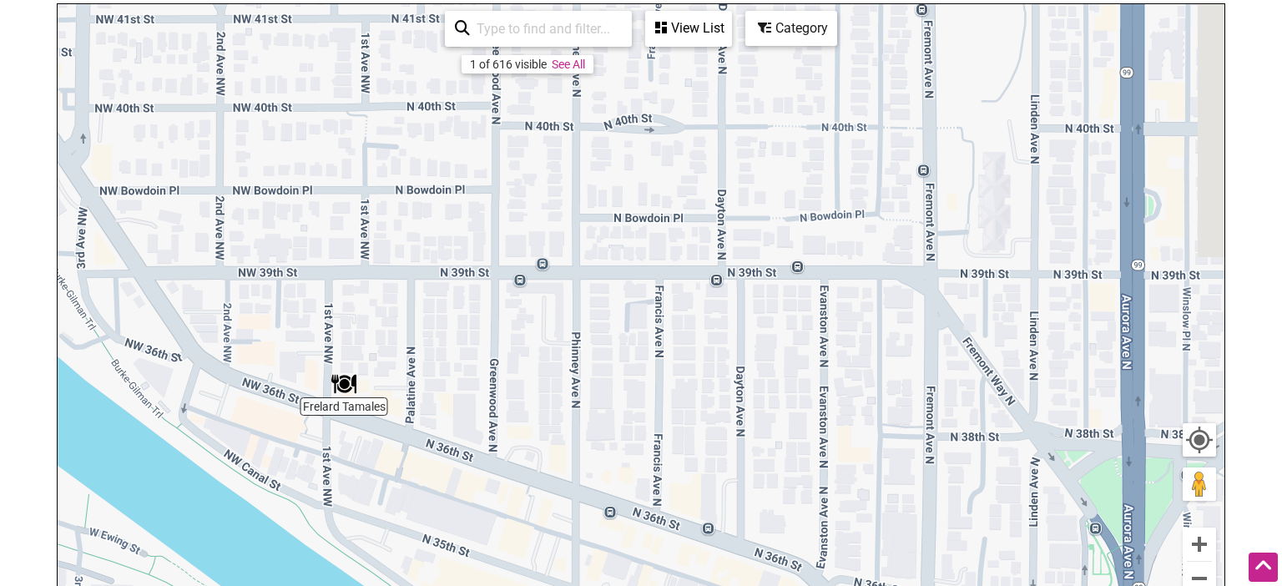
scroll to position [0, 0]
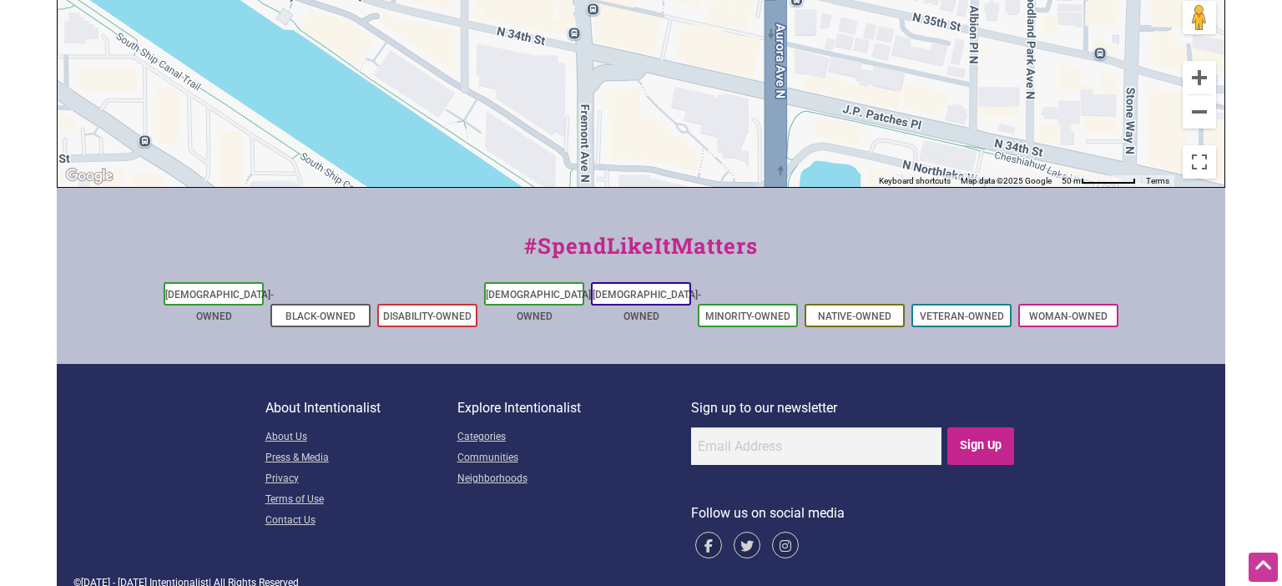
drag, startPoint x: 862, startPoint y: 378, endPoint x: 441, endPoint y: -95, distance: 633.0
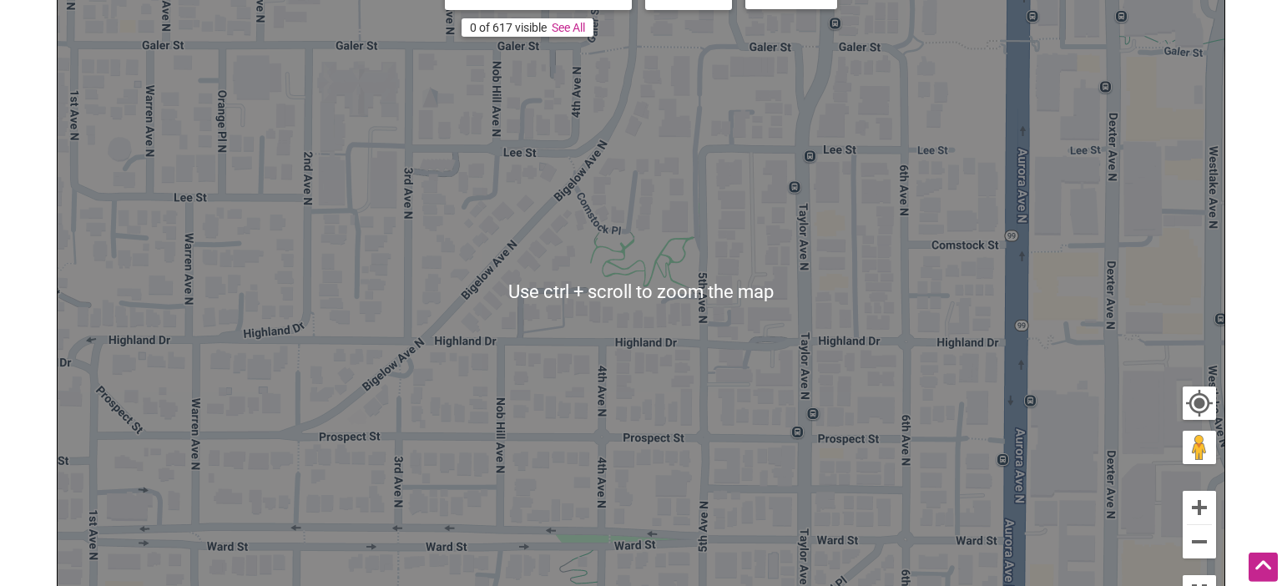
scroll to position [412, 0]
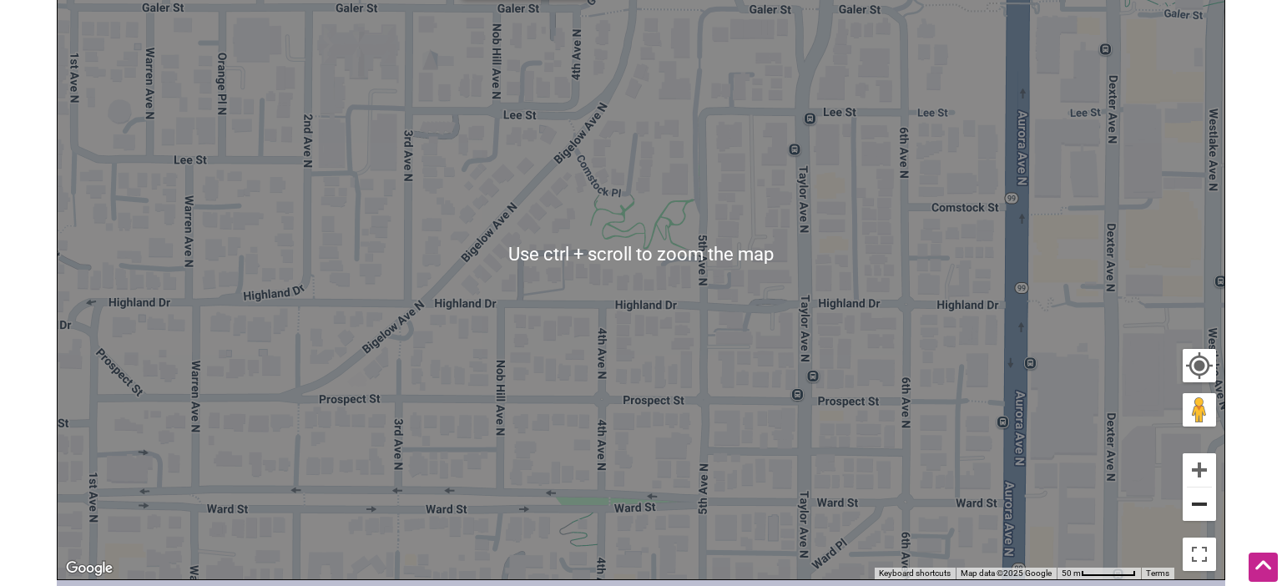
click at [1212, 506] on button "Zoom out" at bounding box center [1198, 503] width 33 height 33
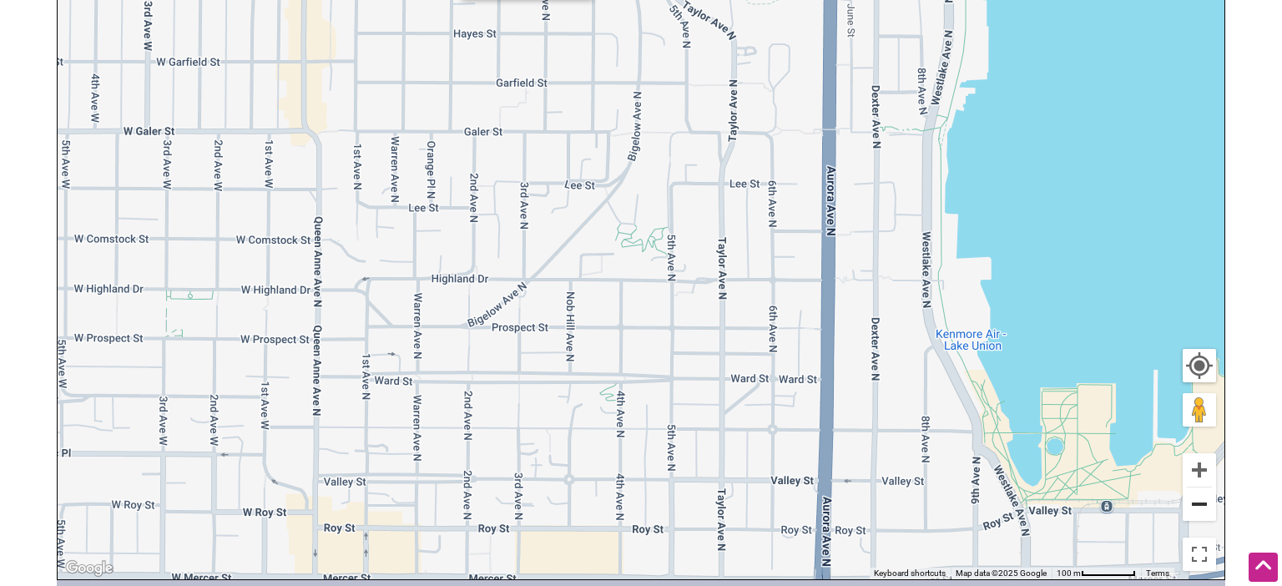
click at [1212, 506] on button "Zoom out" at bounding box center [1198, 503] width 33 height 33
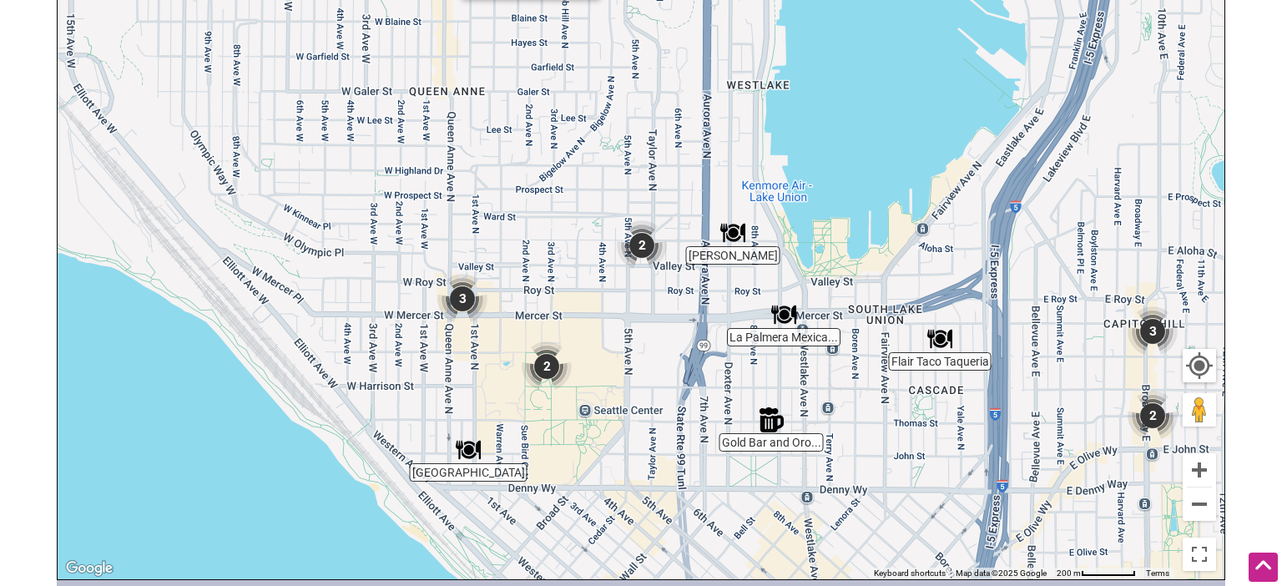
drag, startPoint x: 751, startPoint y: 426, endPoint x: 720, endPoint y: 321, distance: 108.8
click at [720, 321] on div "To navigate, press the arrow keys." at bounding box center [641, 254] width 1166 height 649
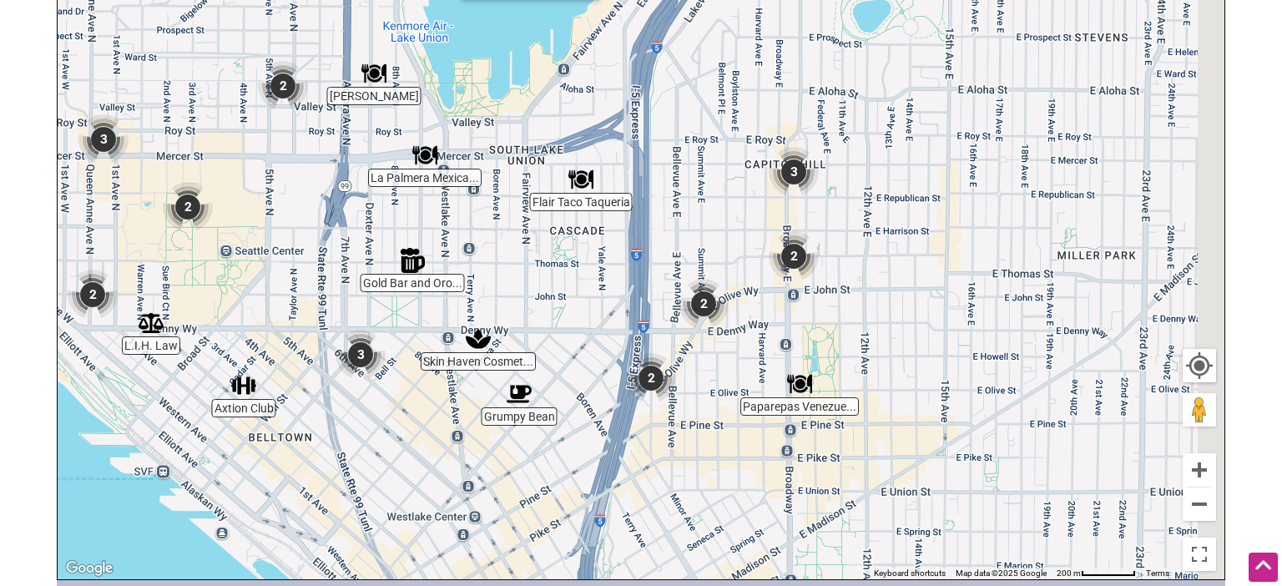
drag, startPoint x: 984, startPoint y: 260, endPoint x: 628, endPoint y: 99, distance: 390.2
click at [628, 99] on div "To navigate, press the arrow keys." at bounding box center [641, 254] width 1166 height 649
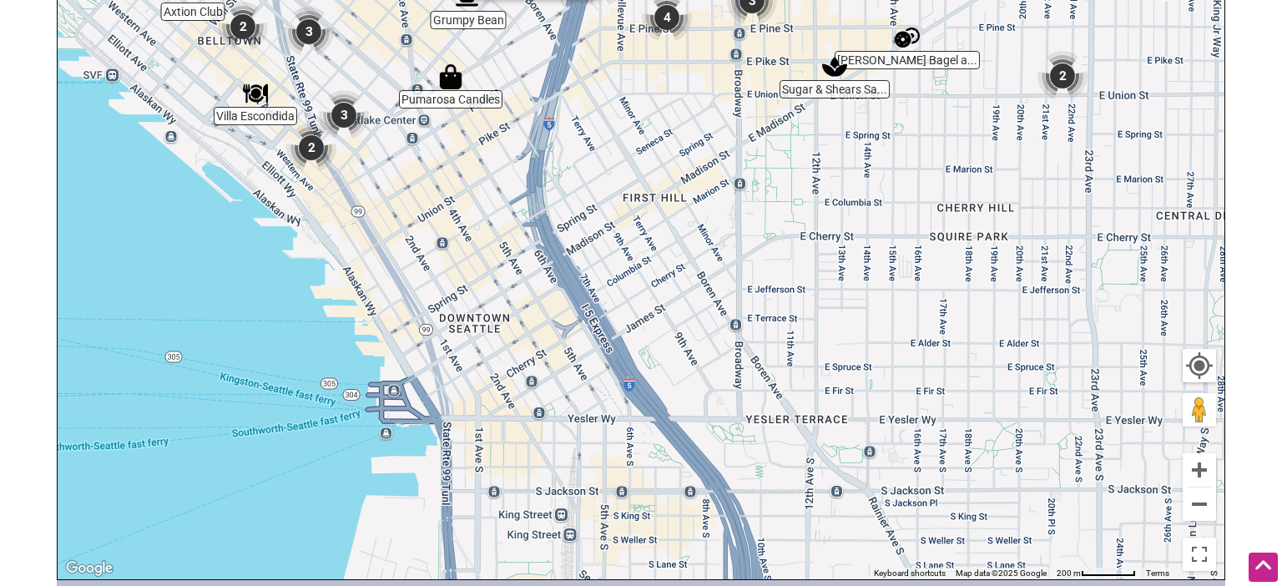
drag, startPoint x: 718, startPoint y: 238, endPoint x: 693, endPoint y: 49, distance: 190.3
click at [693, 49] on div "To navigate, press the arrow keys." at bounding box center [641, 254] width 1166 height 649
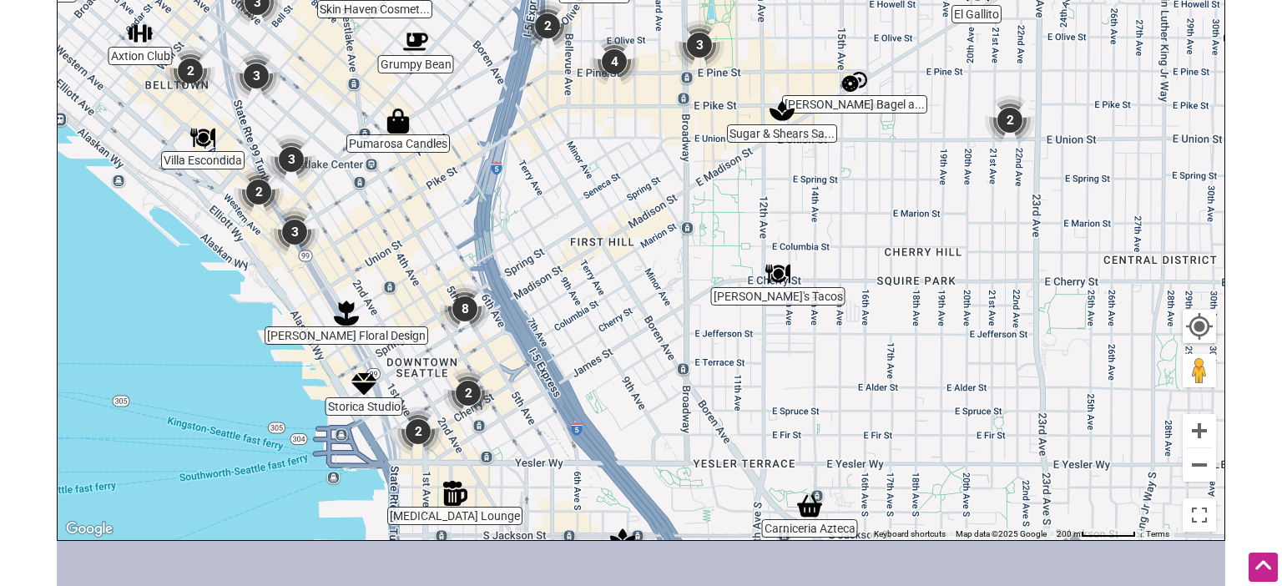
drag, startPoint x: 889, startPoint y: 335, endPoint x: 726, endPoint y: 626, distance: 333.3
click at [726, 540] on div "El Gallito Carniceria Azteca Villa Escondida Westman's Bagel a... Axtion Club S…" at bounding box center [641, 215] width 1166 height 649
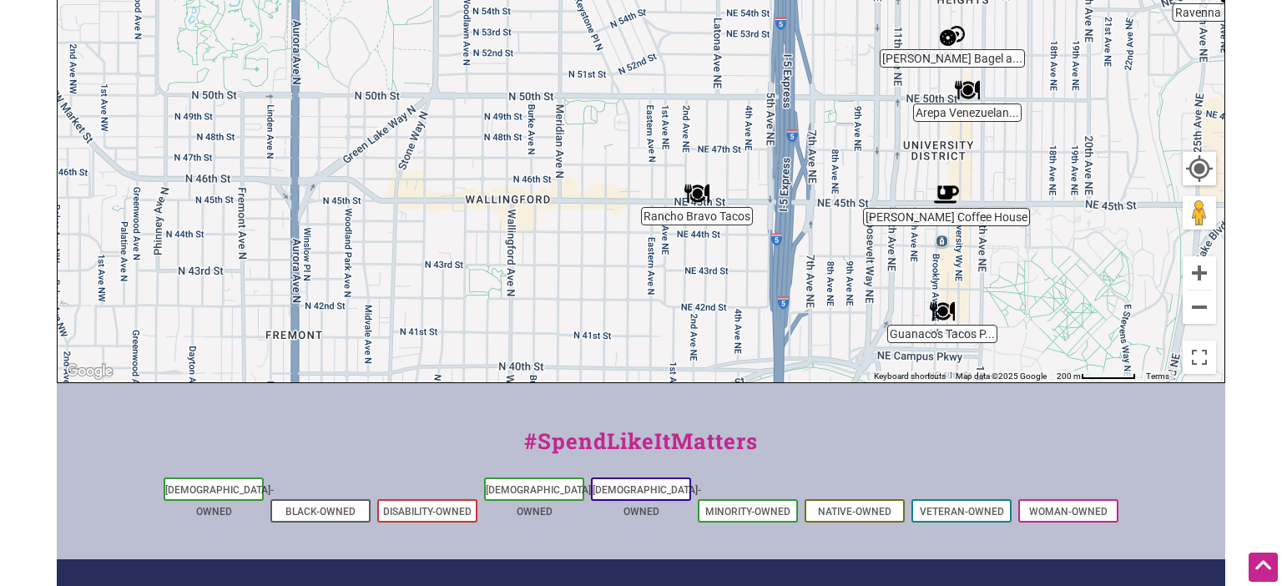
drag, startPoint x: 458, startPoint y: 141, endPoint x: 1098, endPoint y: 254, distance: 650.0
click at [1098, 254] on div "To navigate, press the arrow keys." at bounding box center [641, 57] width 1166 height 649
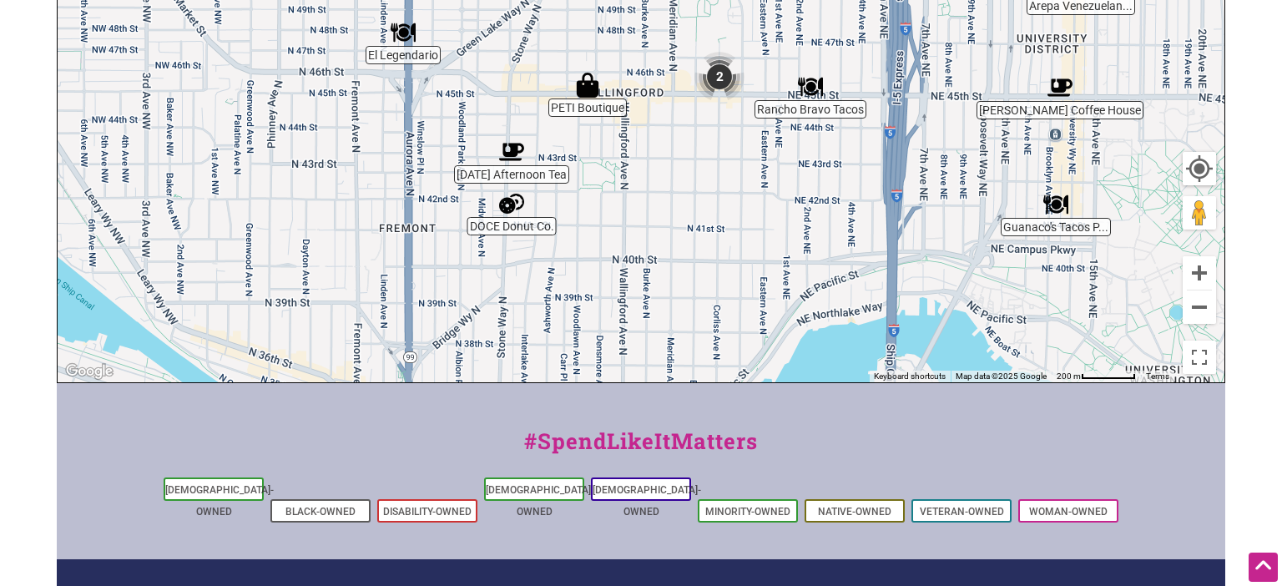
drag, startPoint x: 576, startPoint y: 249, endPoint x: 693, endPoint y: 142, distance: 158.3
click at [693, 142] on div "To navigate, press the arrow keys." at bounding box center [641, 57] width 1166 height 649
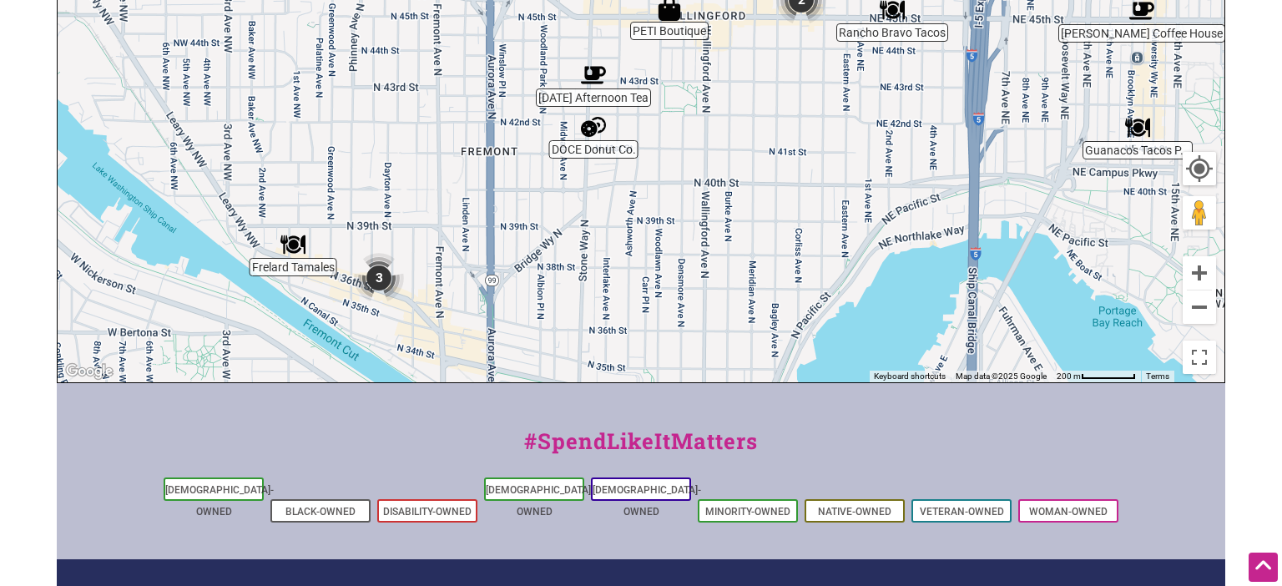
drag, startPoint x: 616, startPoint y: 202, endPoint x: 704, endPoint y: 120, distance: 120.5
click at [704, 120] on div "To navigate, press the arrow keys." at bounding box center [641, 57] width 1166 height 649
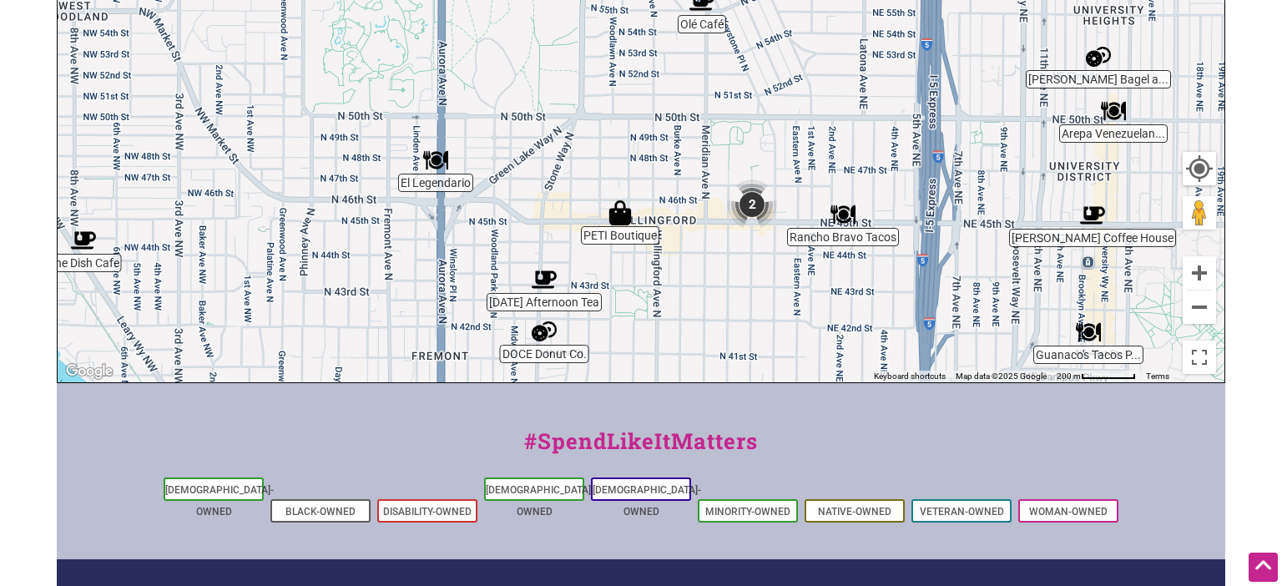
drag, startPoint x: 683, startPoint y: 157, endPoint x: 633, endPoint y: 363, distance: 211.9
click at [633, 363] on div "To navigate, press the arrow keys." at bounding box center [641, 57] width 1166 height 649
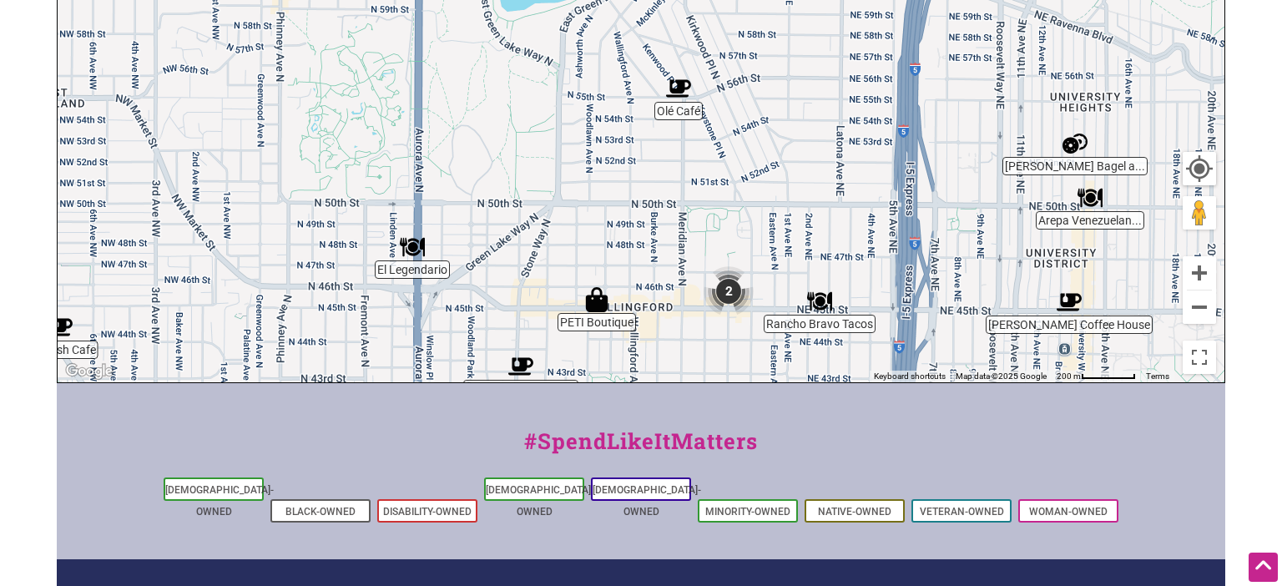
drag, startPoint x: 626, startPoint y: 120, endPoint x: 608, endPoint y: 176, distance: 58.6
click at [608, 176] on div "To navigate, press the arrow keys." at bounding box center [641, 57] width 1166 height 649
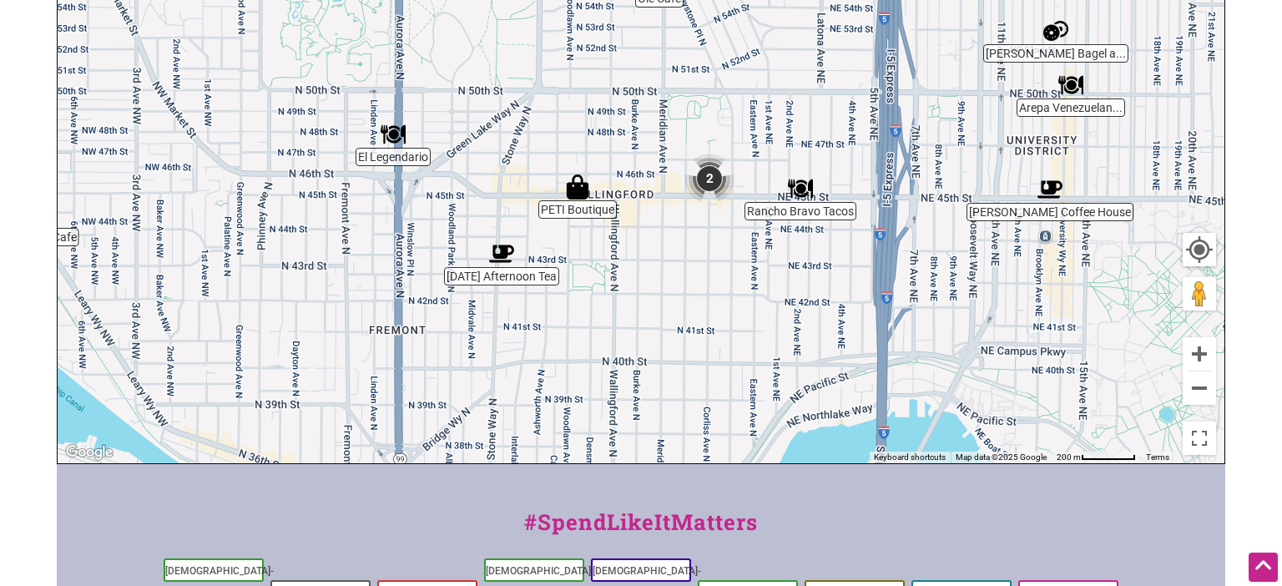
drag, startPoint x: 600, startPoint y: 142, endPoint x: 582, endPoint y: -11, distance: 153.7
click at [582, 0] on div "To navigate, press the arrow keys." at bounding box center [641, 138] width 1166 height 649
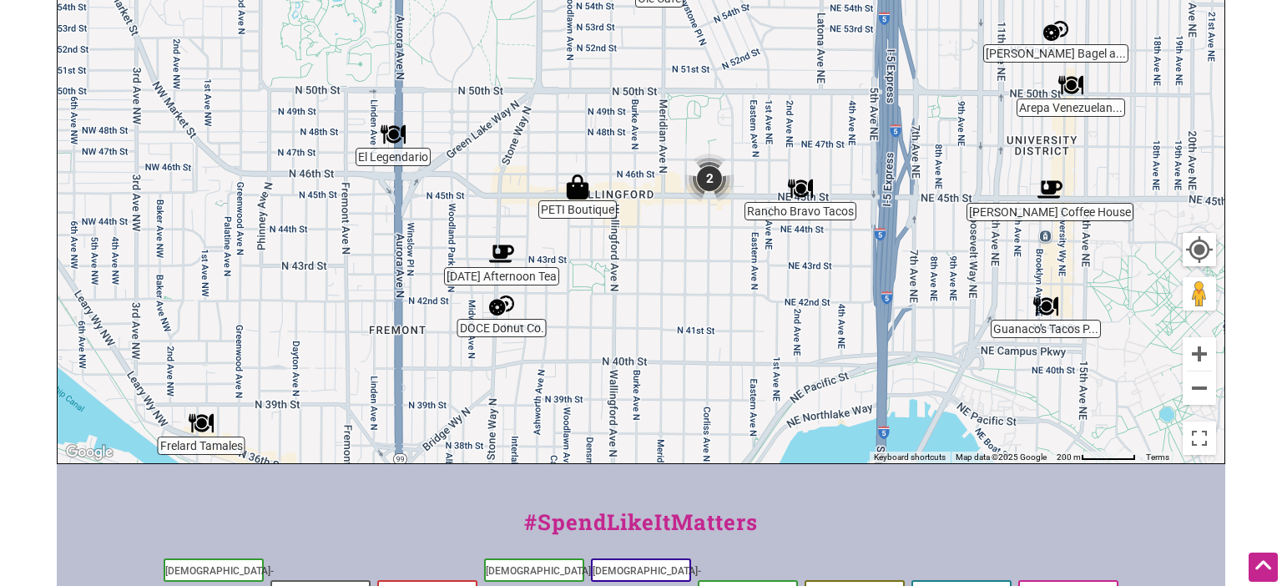
scroll to position [517, 0]
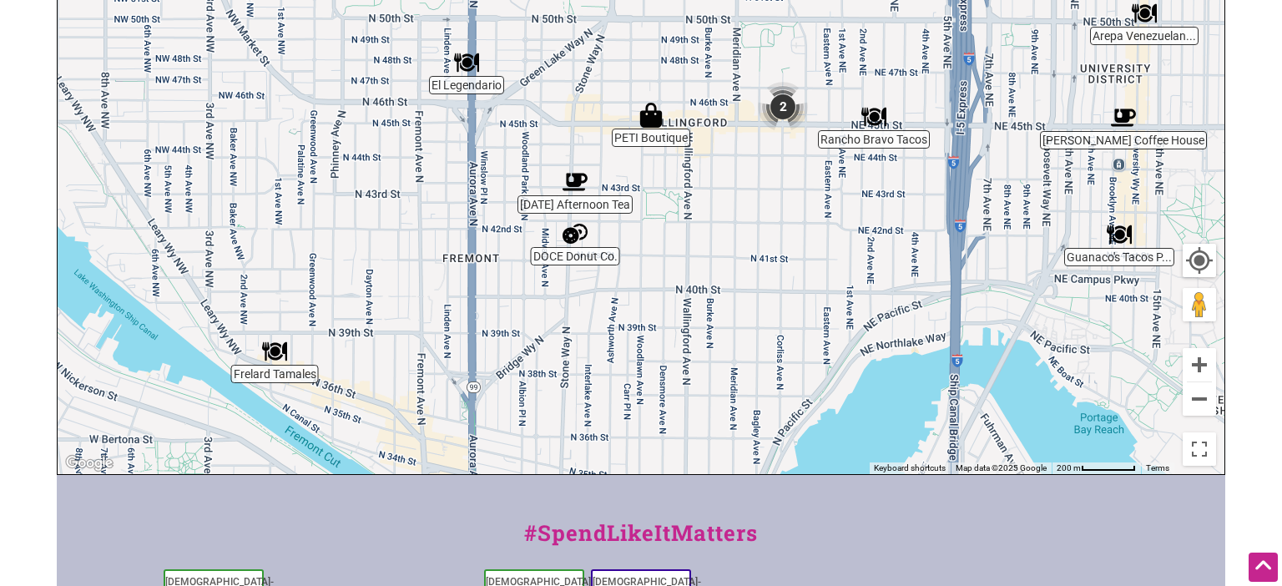
drag, startPoint x: 622, startPoint y: 286, endPoint x: 699, endPoint y: 200, distance: 115.8
click at [699, 200] on div "To navigate, press the arrow keys." at bounding box center [641, 149] width 1166 height 649
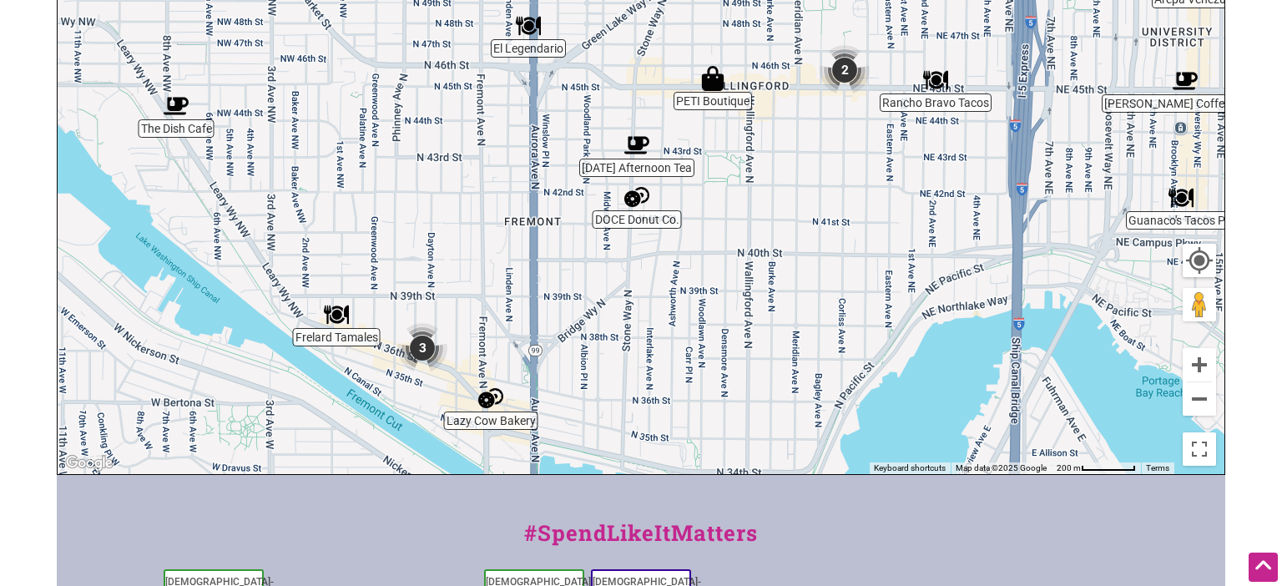
drag, startPoint x: 686, startPoint y: 179, endPoint x: 748, endPoint y: 144, distance: 71.0
click at [748, 144] on div "To navigate, press the arrow keys." at bounding box center [641, 149] width 1166 height 649
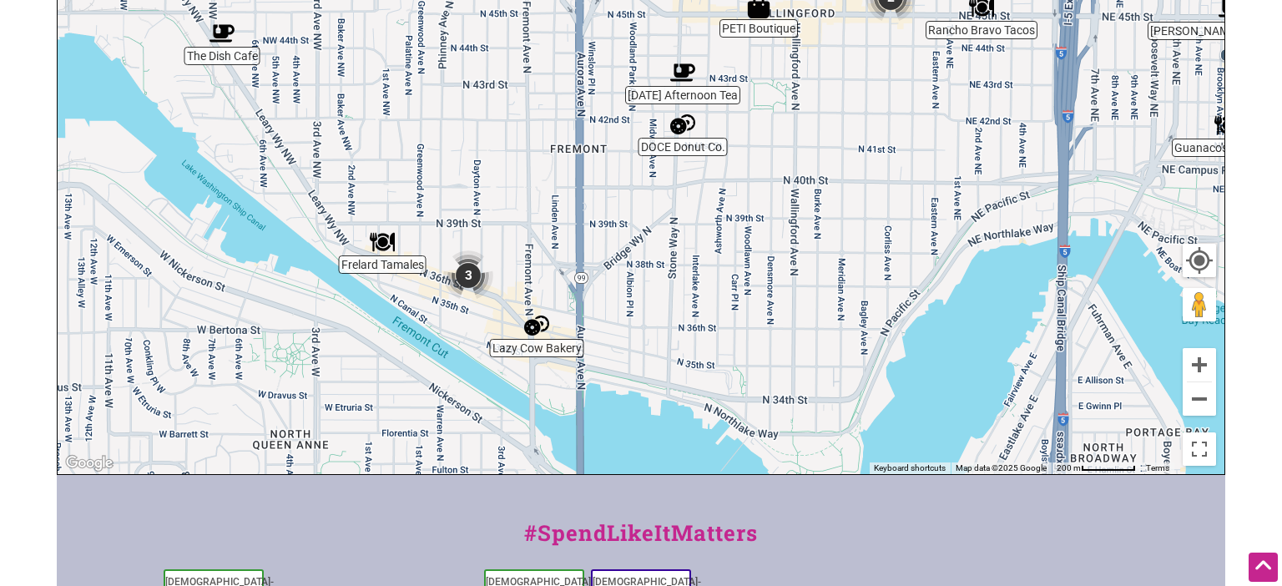
drag, startPoint x: 434, startPoint y: 280, endPoint x: 481, endPoint y: 208, distance: 86.8
click at [481, 208] on div "To navigate, press the arrow keys." at bounding box center [641, 149] width 1166 height 649
click at [543, 333] on img "Lazy Cow Bakery" at bounding box center [536, 325] width 38 height 38
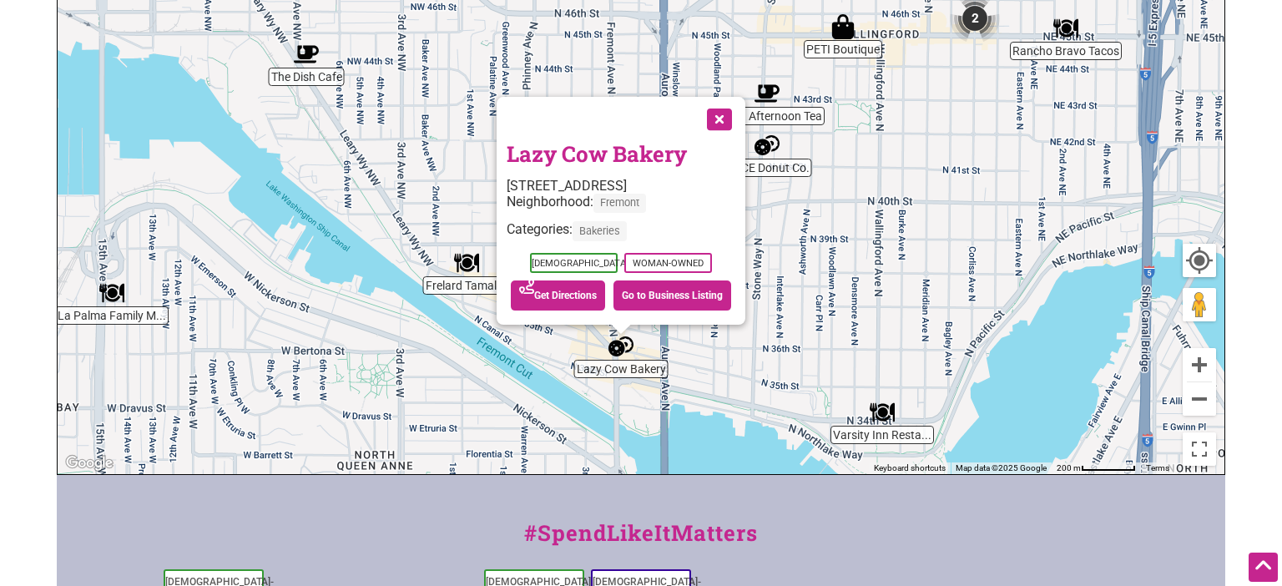
drag, startPoint x: 688, startPoint y: 207, endPoint x: 667, endPoint y: 429, distance: 223.0
click at [667, 429] on div "To navigate, press the arrow keys. Lazy Cow Bakery 3418 Fremont Ave N, Seattle,…" at bounding box center [641, 149] width 1166 height 649
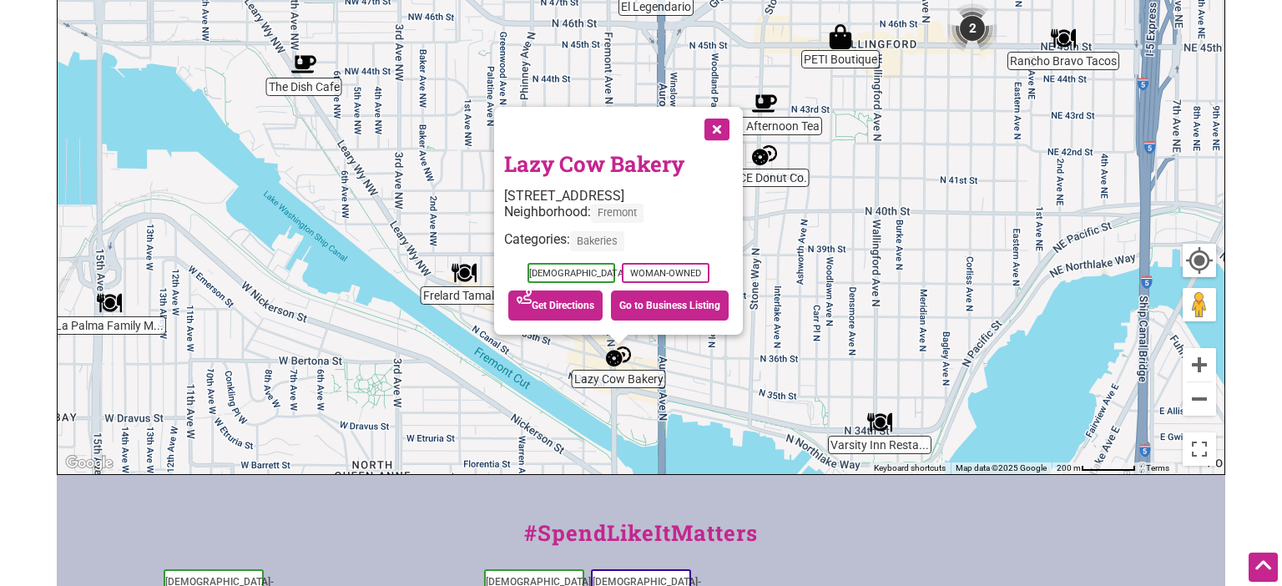
click at [719, 129] on button "Close" at bounding box center [715, 128] width 42 height 42
